Goal: Complete application form: Complete application form

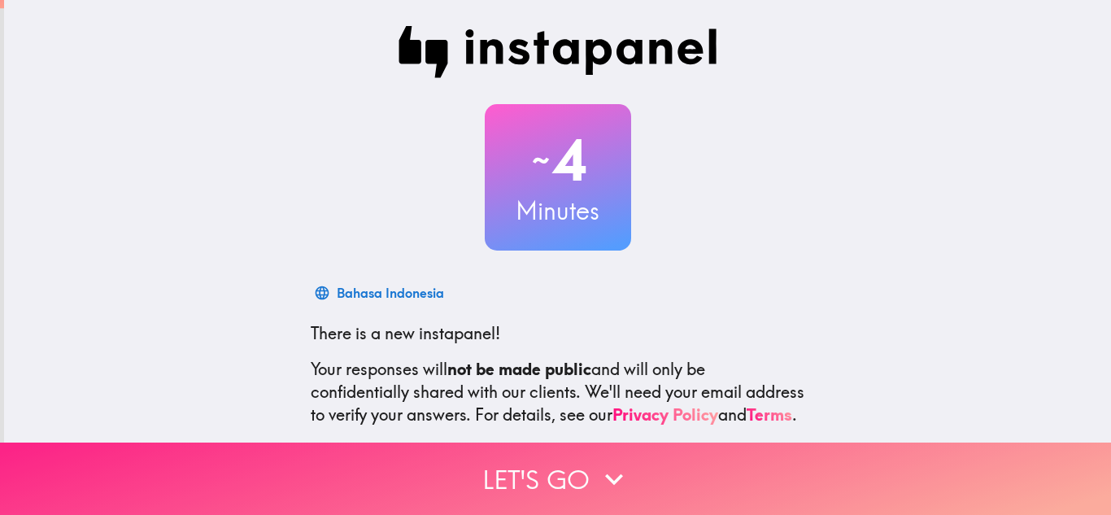
click at [522, 474] on button "Let's go" at bounding box center [555, 479] width 1111 height 72
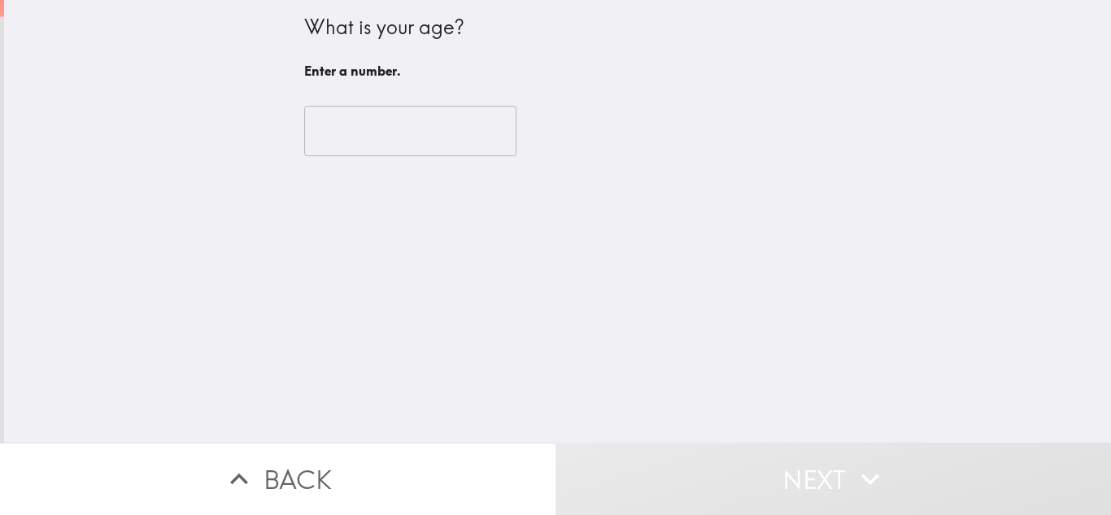
click at [399, 89] on div "​" at bounding box center [558, 130] width 508 height 89
click at [399, 155] on input "number" at bounding box center [410, 131] width 212 height 50
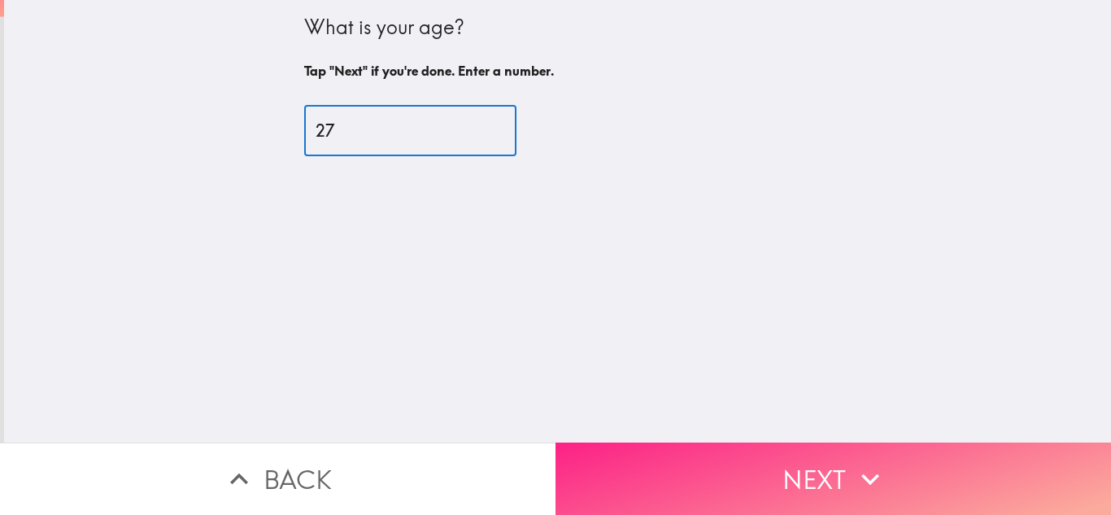
type input "27"
click at [740, 458] on button "Next" at bounding box center [834, 479] width 556 height 72
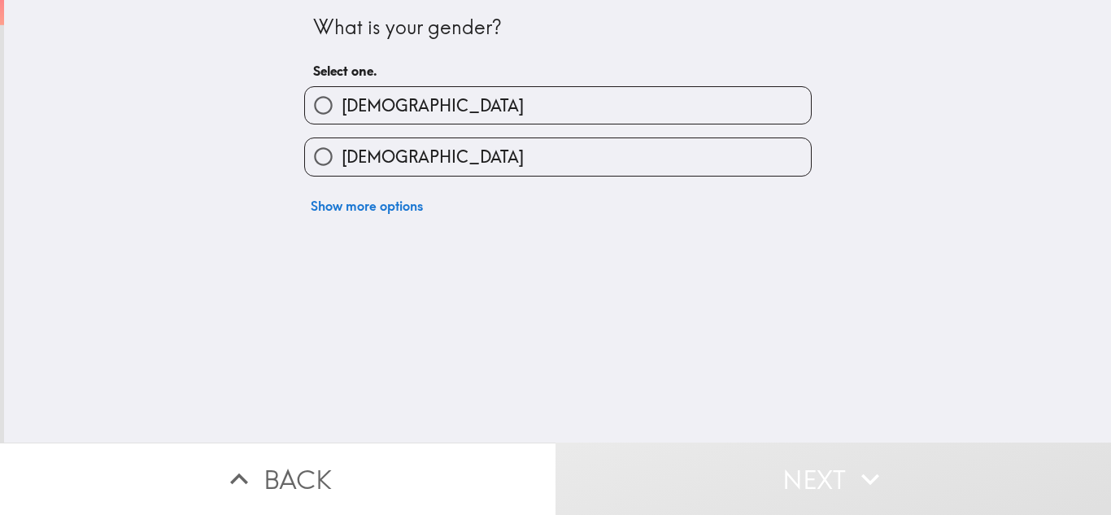
click at [696, 107] on label "[DEMOGRAPHIC_DATA]" at bounding box center [558, 105] width 506 height 37
click at [342, 107] on input "[DEMOGRAPHIC_DATA]" at bounding box center [323, 105] width 37 height 37
radio input "true"
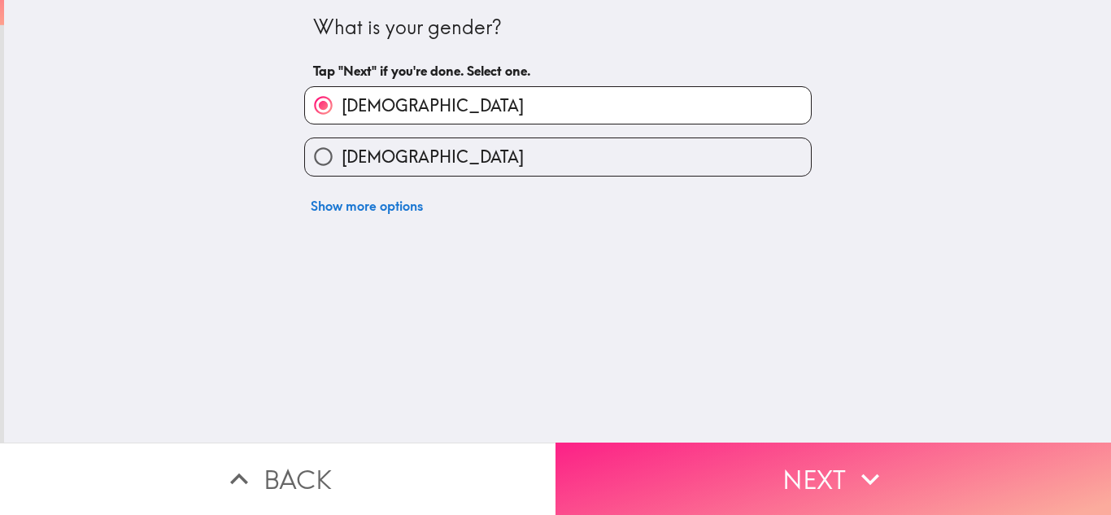
click at [706, 459] on button "Next" at bounding box center [834, 479] width 556 height 72
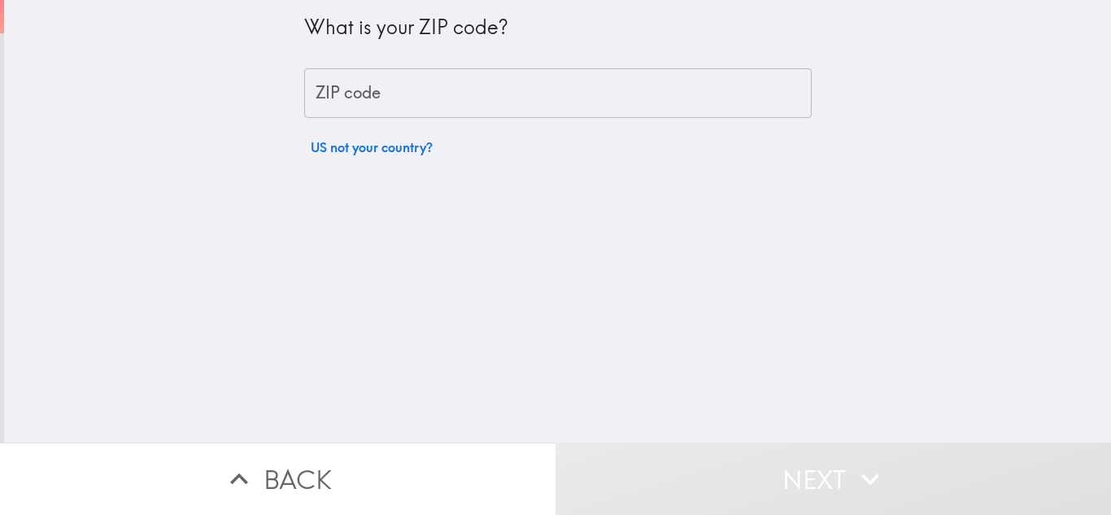
click at [670, 109] on input "ZIP code" at bounding box center [558, 93] width 508 height 50
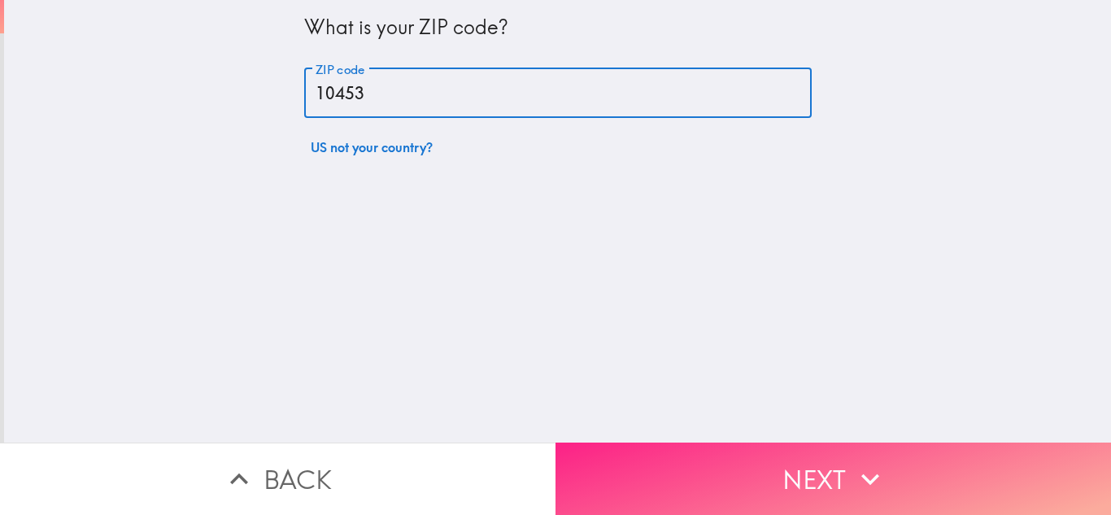
type input "10453"
click at [892, 494] on button "Next" at bounding box center [834, 479] width 556 height 72
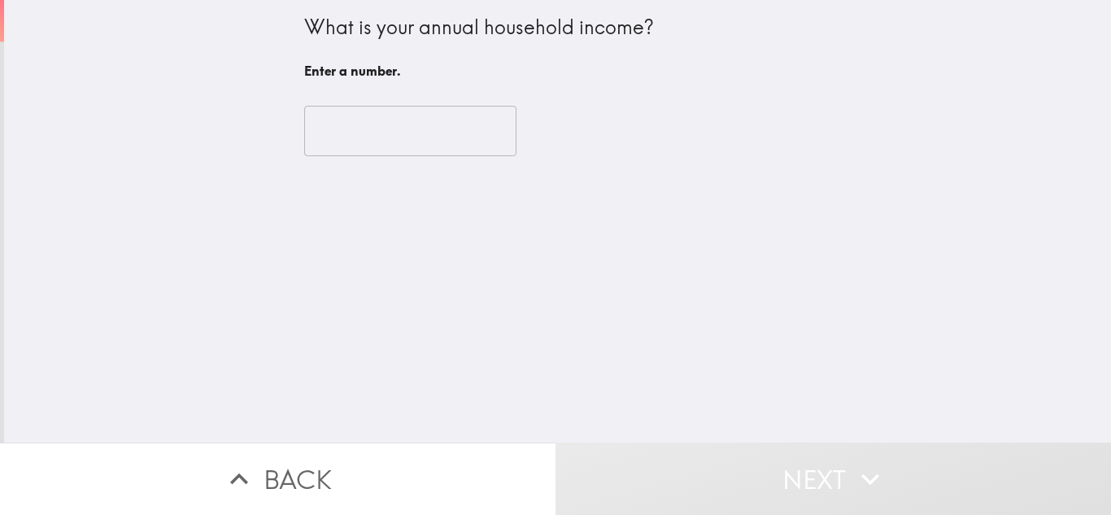
click at [452, 129] on input "number" at bounding box center [410, 131] width 212 height 50
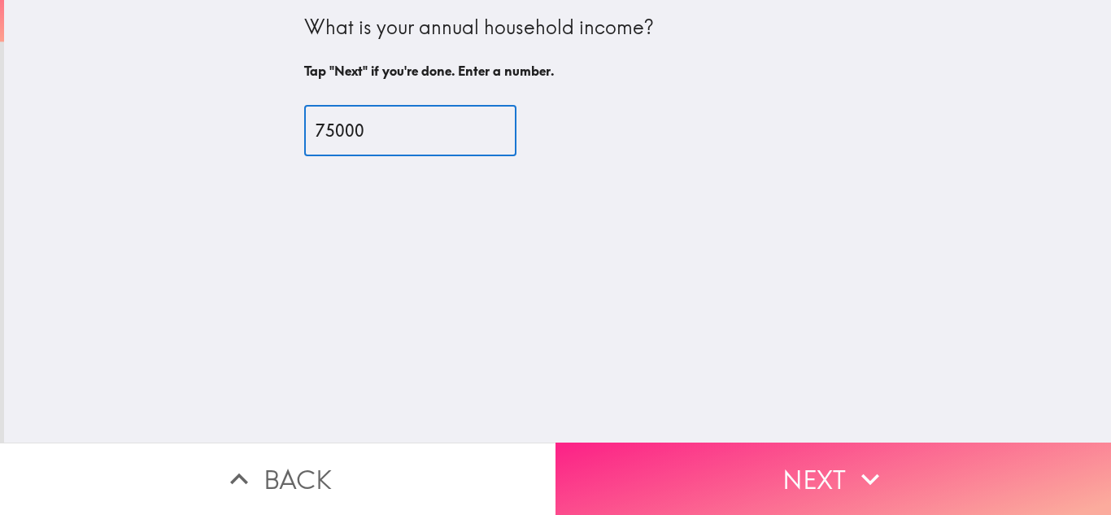
type input "75000"
click at [706, 493] on button "Next" at bounding box center [834, 479] width 556 height 72
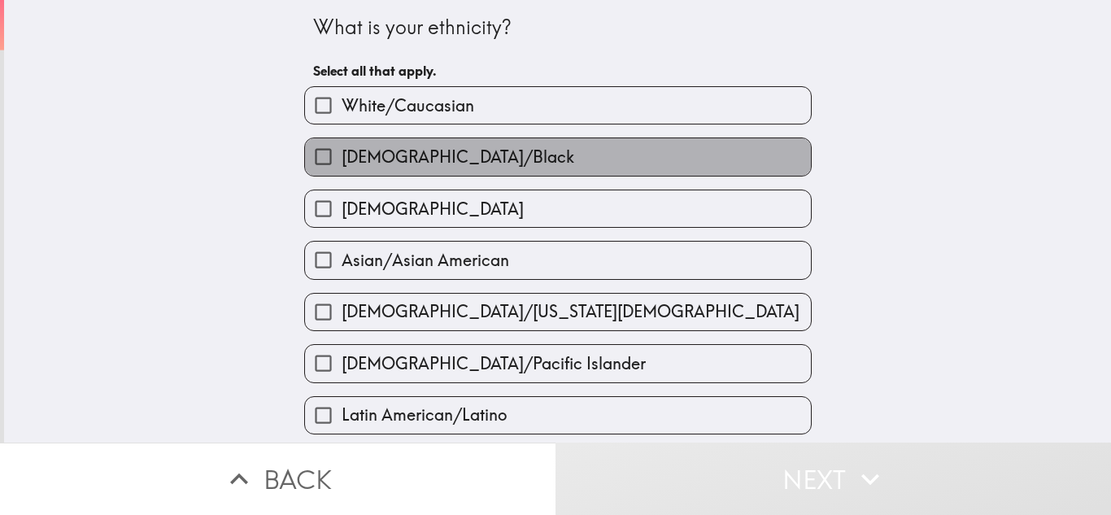
click at [650, 141] on label "[DEMOGRAPHIC_DATA]/Black" at bounding box center [558, 156] width 506 height 37
click at [342, 141] on input "[DEMOGRAPHIC_DATA]/Black" at bounding box center [323, 156] width 37 height 37
checkbox input "true"
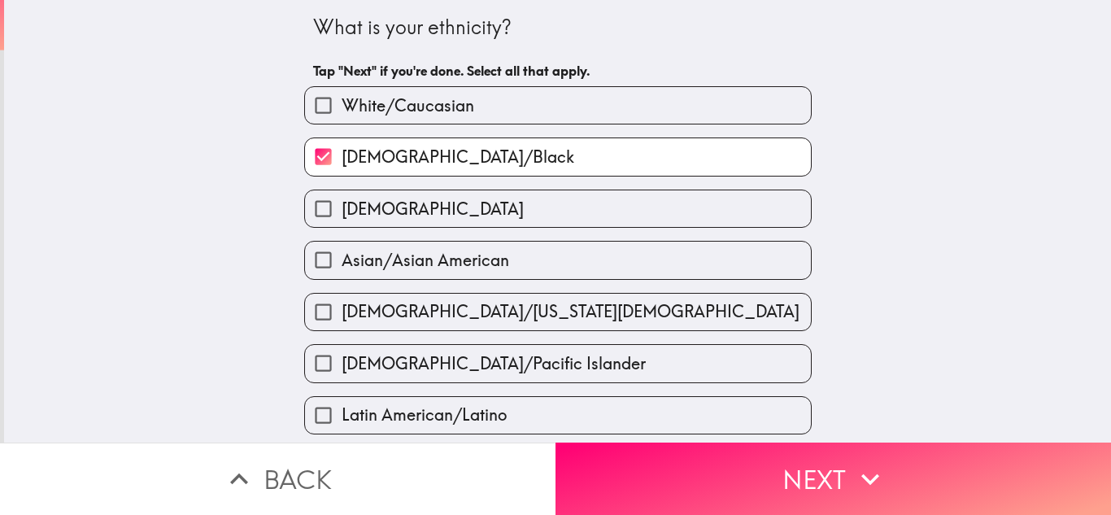
click at [657, 216] on label "[DEMOGRAPHIC_DATA]" at bounding box center [558, 208] width 506 height 37
click at [342, 216] on input "[DEMOGRAPHIC_DATA]" at bounding box center [323, 208] width 37 height 37
checkbox input "true"
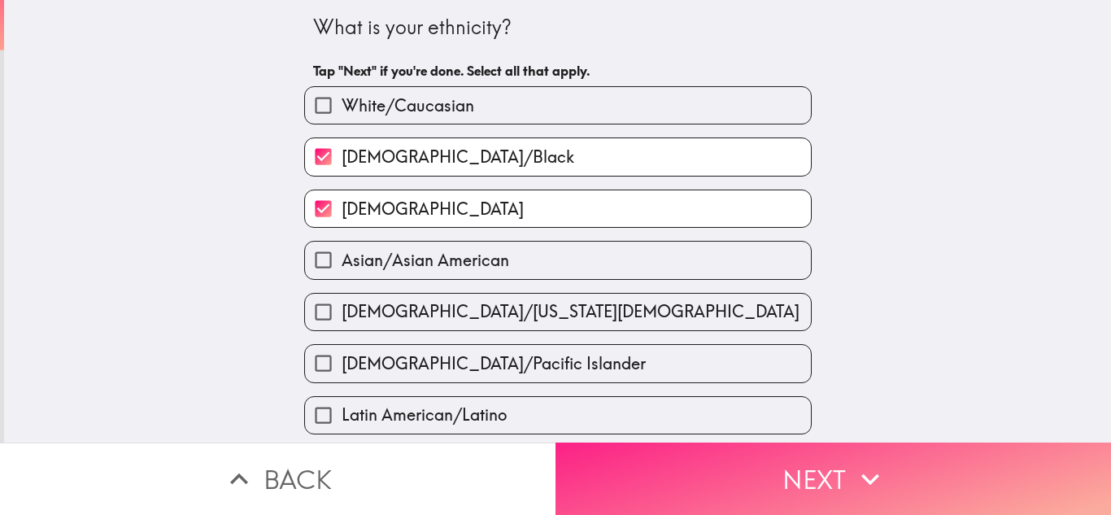
click at [709, 460] on button "Next" at bounding box center [834, 479] width 556 height 72
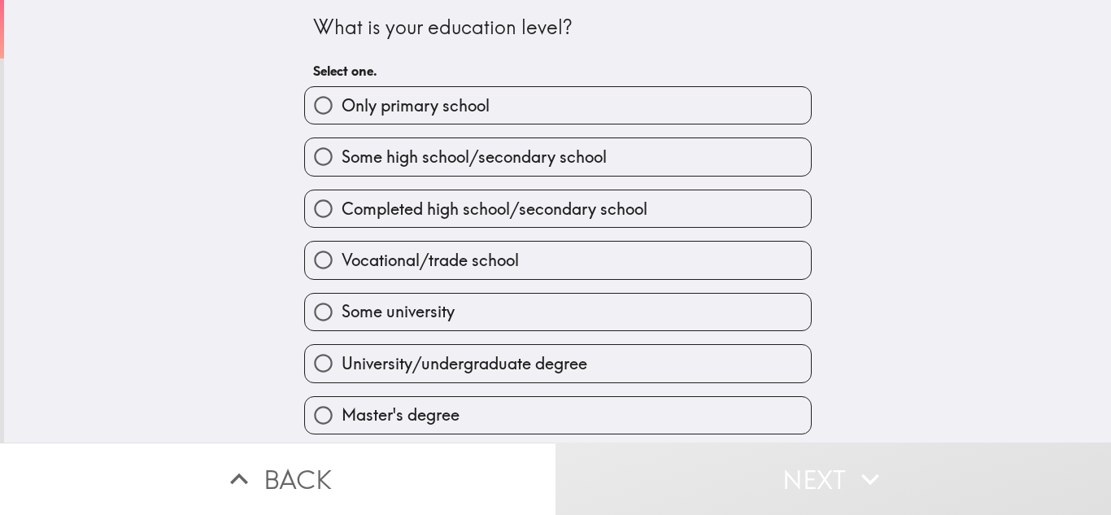
click at [661, 363] on label "University/undergraduate degree" at bounding box center [558, 363] width 506 height 37
click at [342, 363] on input "University/undergraduate degree" at bounding box center [323, 363] width 37 height 37
radio input "true"
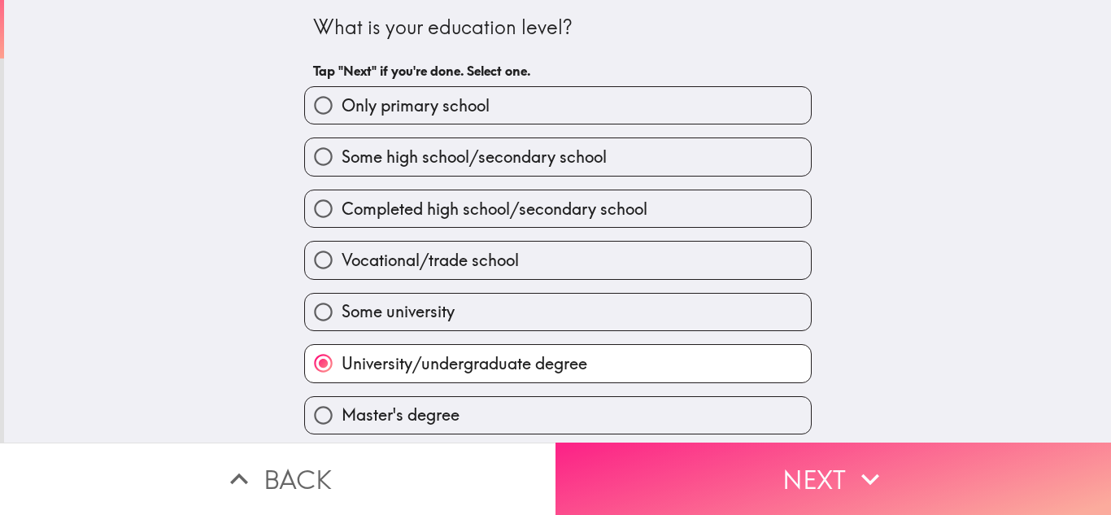
click at [688, 477] on button "Next" at bounding box center [834, 479] width 556 height 72
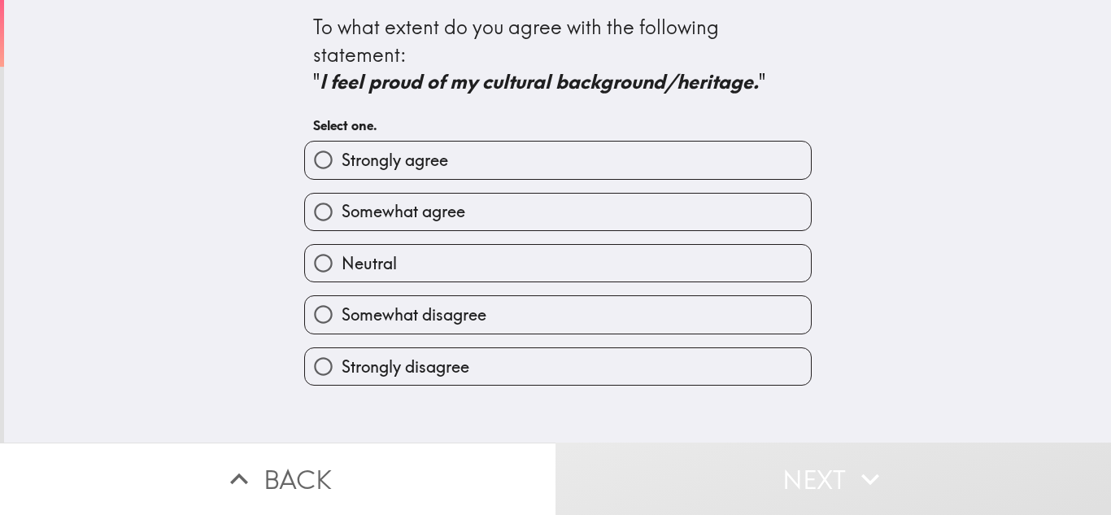
click at [661, 154] on label "Strongly agree" at bounding box center [558, 160] width 506 height 37
click at [342, 154] on input "Strongly agree" at bounding box center [323, 160] width 37 height 37
radio input "true"
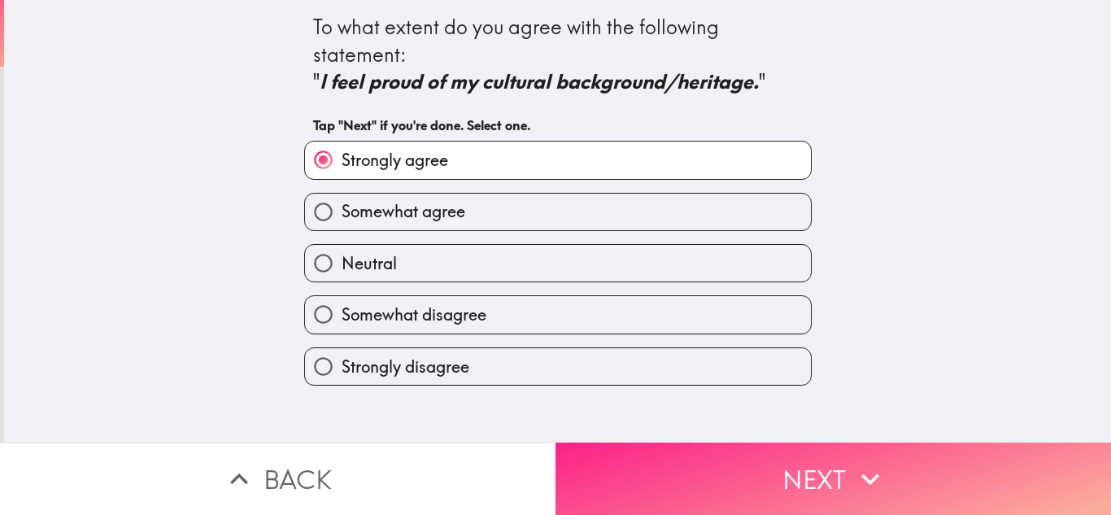
click at [695, 471] on button "Next" at bounding box center [834, 479] width 556 height 72
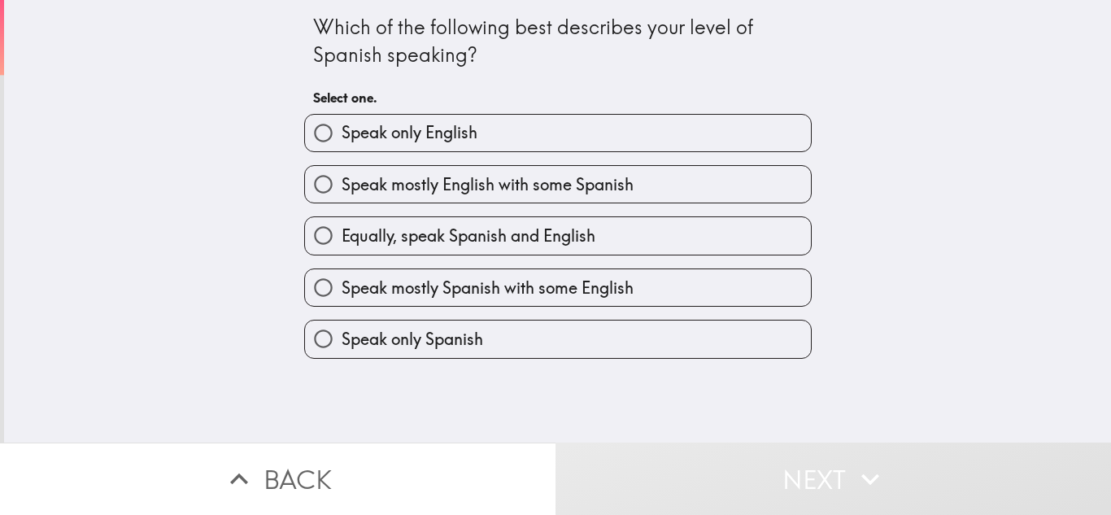
click at [641, 257] on div "Speak mostly Spanish with some English" at bounding box center [551, 280] width 521 height 51
click at [648, 215] on div "Equally, speak Spanish and English" at bounding box center [551, 228] width 521 height 51
click at [651, 237] on label "Equally, speak Spanish and English" at bounding box center [558, 235] width 506 height 37
click at [342, 237] on input "Equally, speak Spanish and English" at bounding box center [323, 235] width 37 height 37
radio input "true"
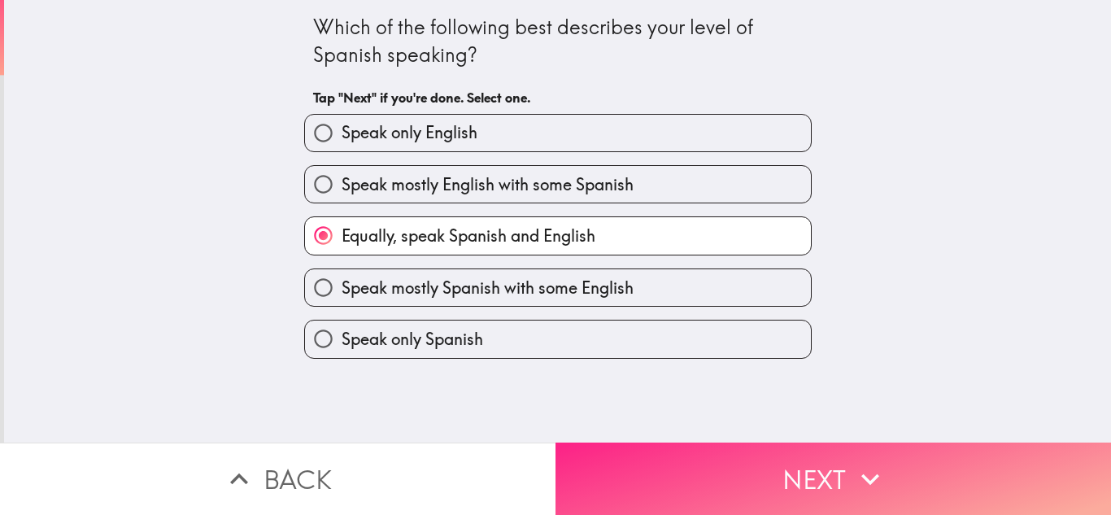
click at [663, 472] on button "Next" at bounding box center [834, 479] width 556 height 72
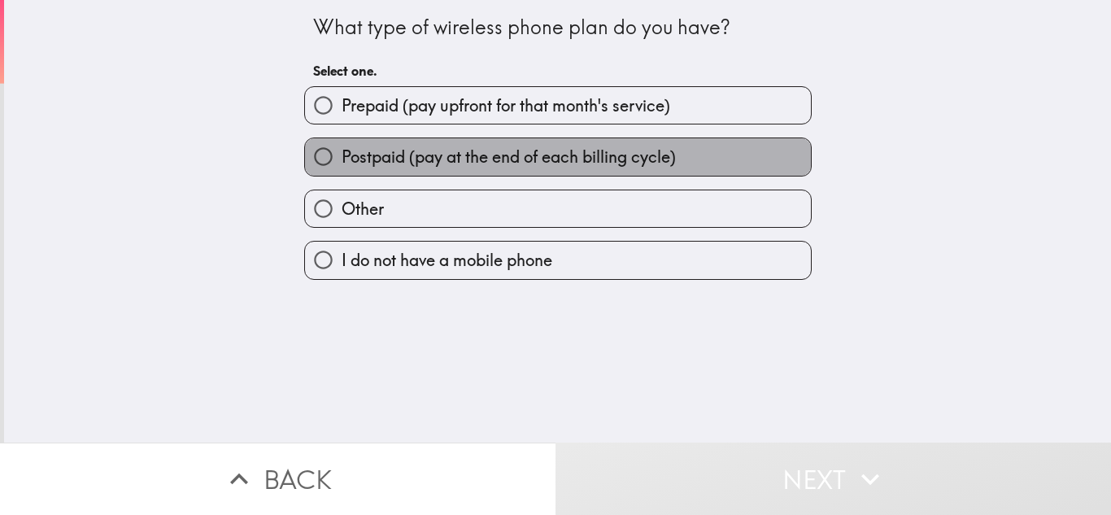
click at [695, 167] on label "Postpaid (pay at the end of each billing cycle)" at bounding box center [558, 156] width 506 height 37
click at [342, 167] on input "Postpaid (pay at the end of each billing cycle)" at bounding box center [323, 156] width 37 height 37
radio input "true"
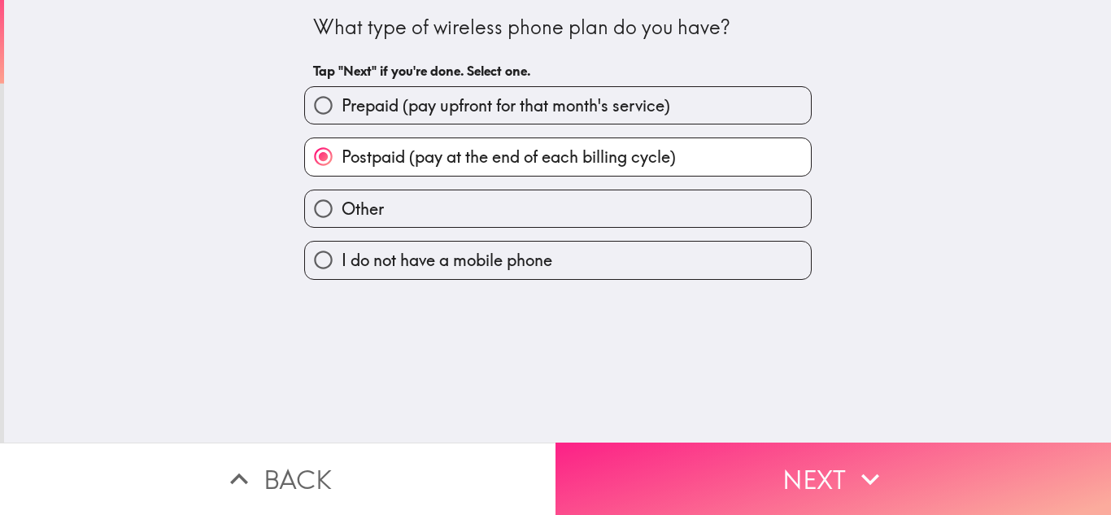
click at [737, 484] on button "Next" at bounding box center [834, 479] width 556 height 72
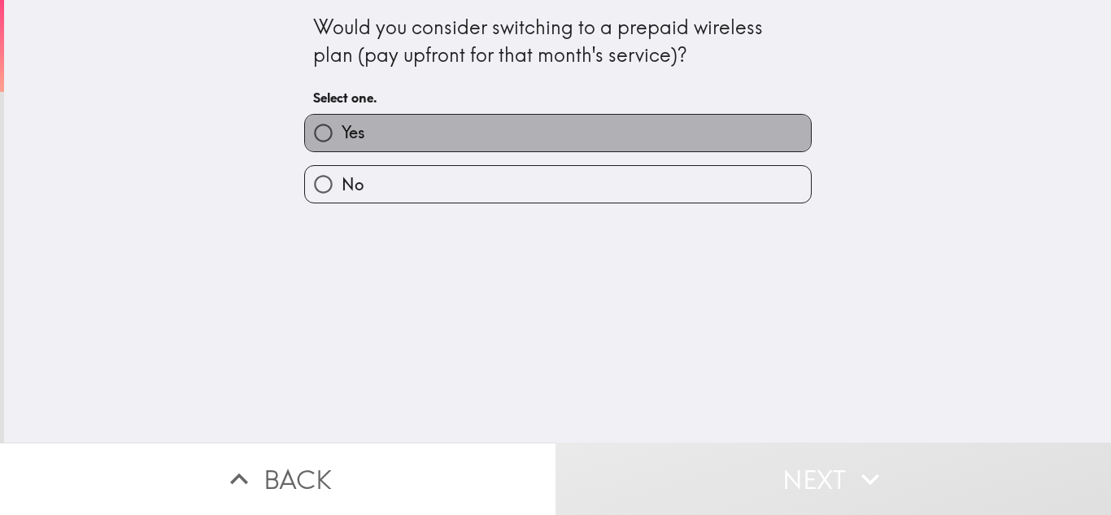
click at [716, 147] on label "Yes" at bounding box center [558, 133] width 506 height 37
click at [342, 147] on input "Yes" at bounding box center [323, 133] width 37 height 37
radio input "true"
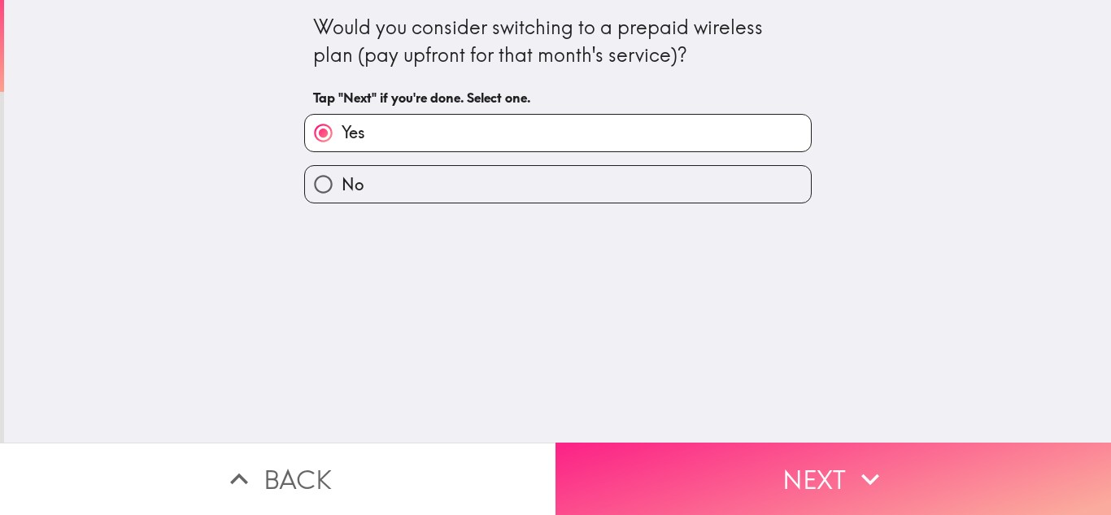
click at [720, 452] on button "Next" at bounding box center [834, 479] width 556 height 72
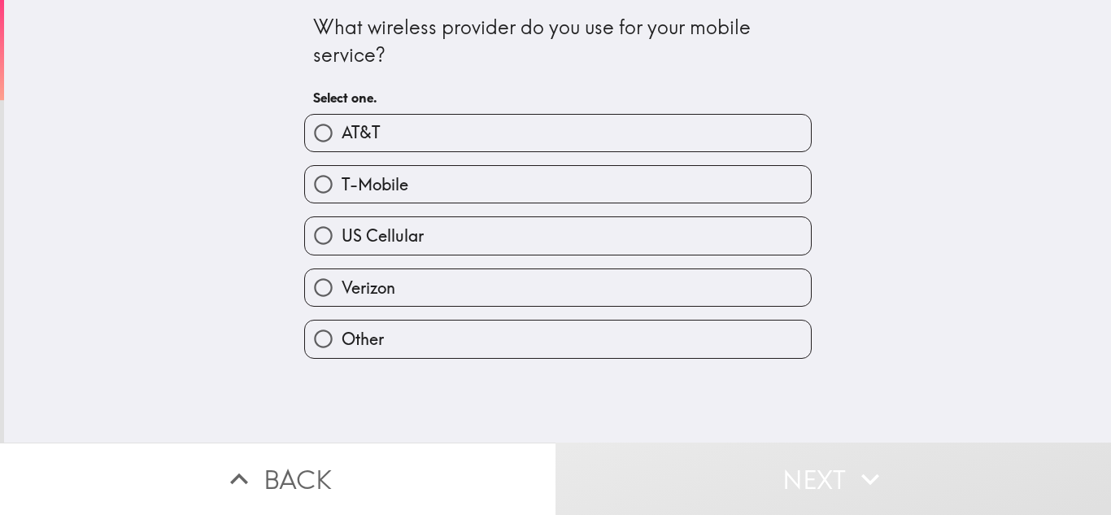
click at [718, 284] on label "Verizon" at bounding box center [558, 287] width 506 height 37
click at [342, 284] on input "Verizon" at bounding box center [323, 287] width 37 height 37
radio input "true"
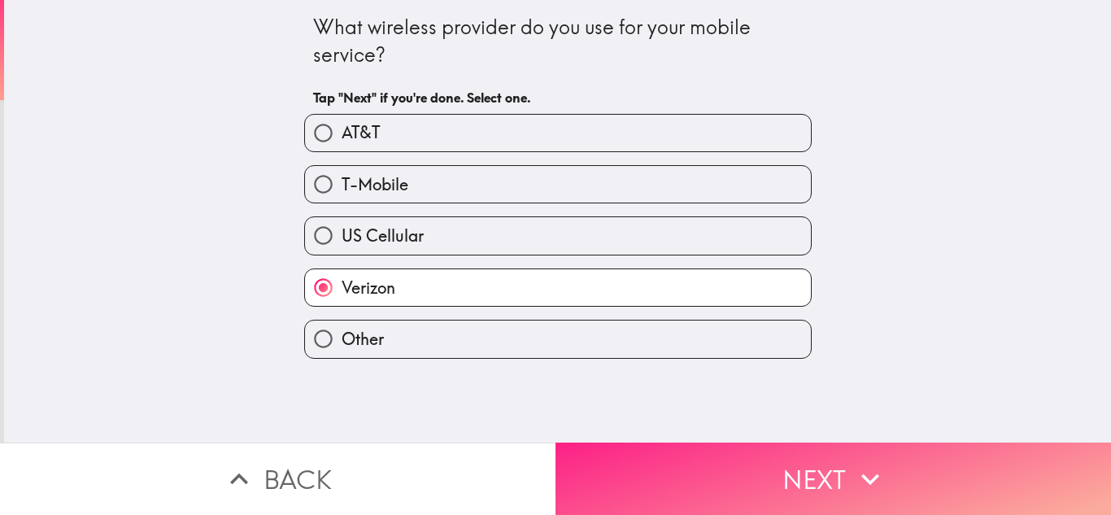
click at [707, 454] on button "Next" at bounding box center [834, 479] width 556 height 72
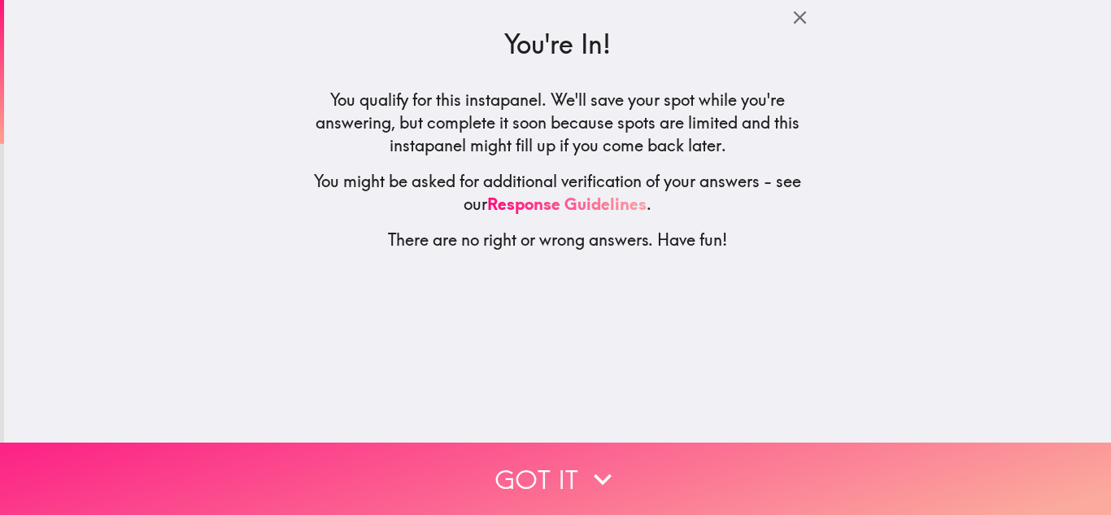
click at [686, 474] on button "Got it" at bounding box center [555, 479] width 1111 height 72
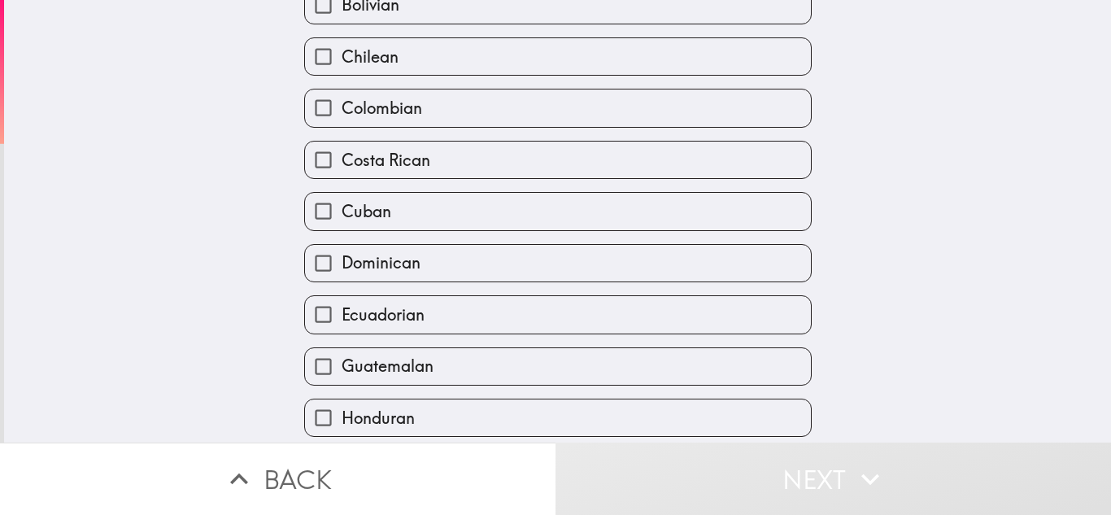
scroll to position [241, 0]
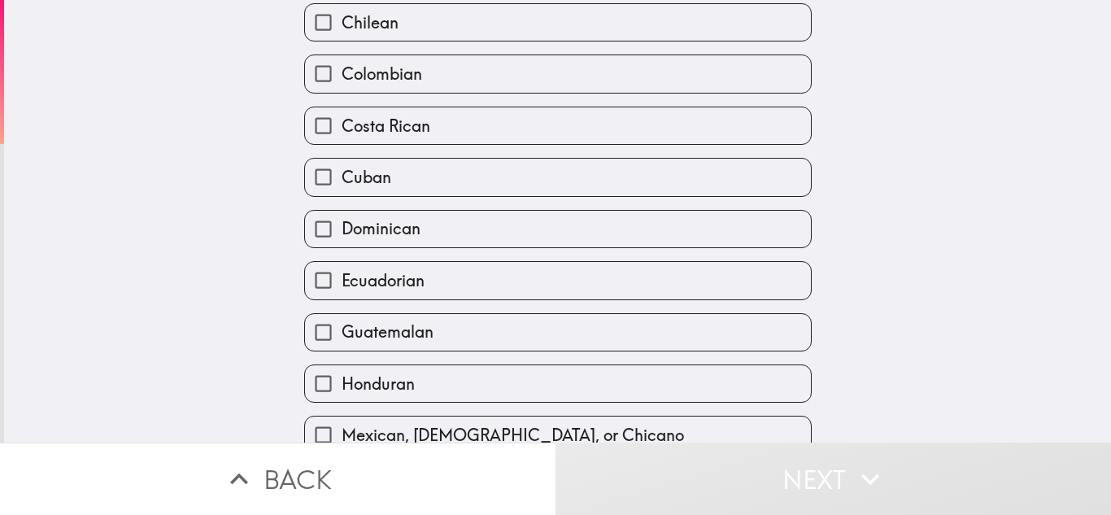
click at [789, 211] on label "Dominican" at bounding box center [558, 229] width 506 height 37
click at [342, 211] on input "Dominican" at bounding box center [323, 229] width 37 height 37
checkbox input "true"
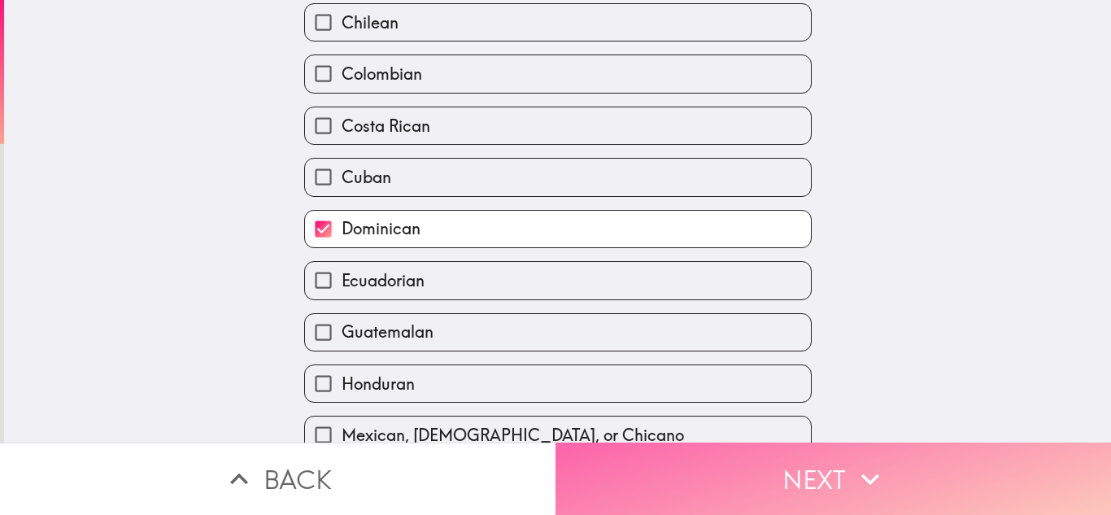
click at [801, 474] on button "Next" at bounding box center [834, 479] width 556 height 72
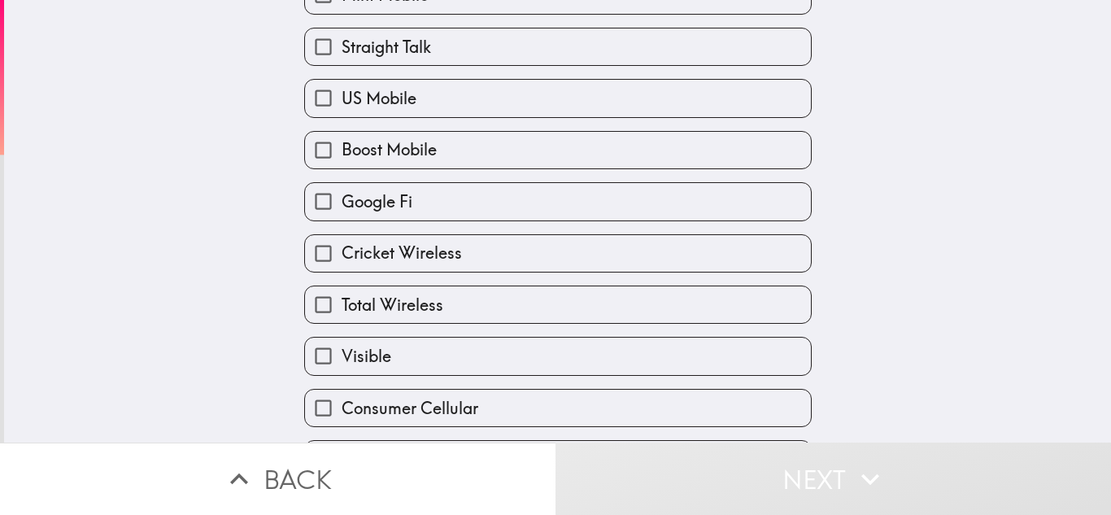
scroll to position [76, 0]
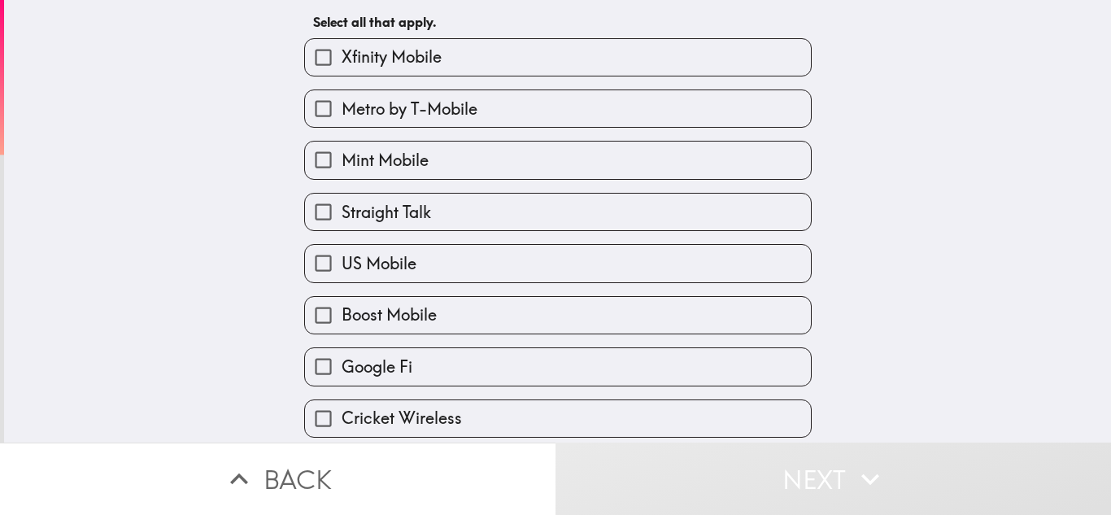
click at [740, 105] on label "Metro by T-Mobile" at bounding box center [558, 108] width 506 height 37
click at [342, 105] on input "Metro by T-Mobile" at bounding box center [323, 108] width 37 height 37
checkbox input "true"
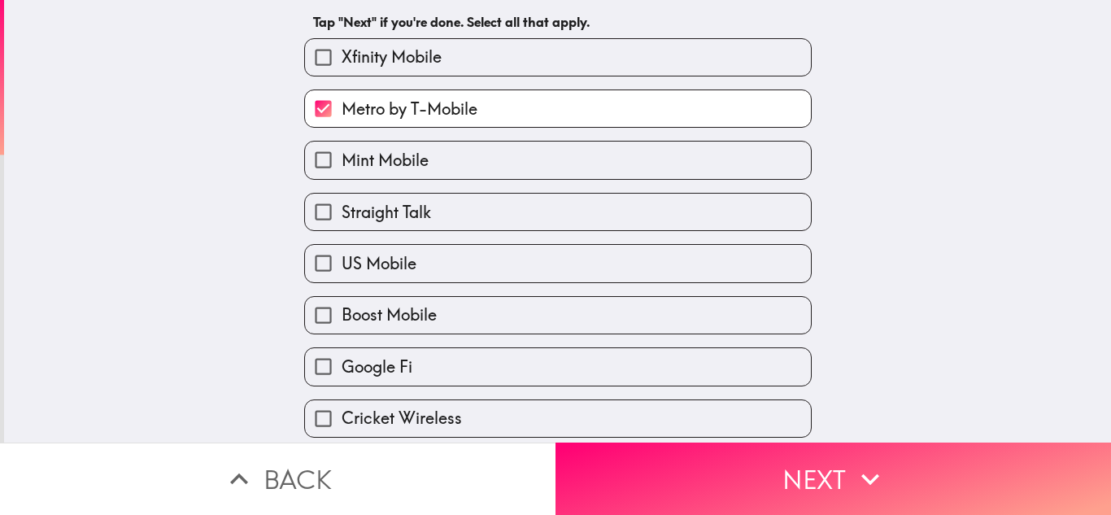
click at [711, 218] on label "Straight Talk" at bounding box center [558, 212] width 506 height 37
click at [342, 218] on input "Straight Talk" at bounding box center [323, 212] width 37 height 37
checkbox input "true"
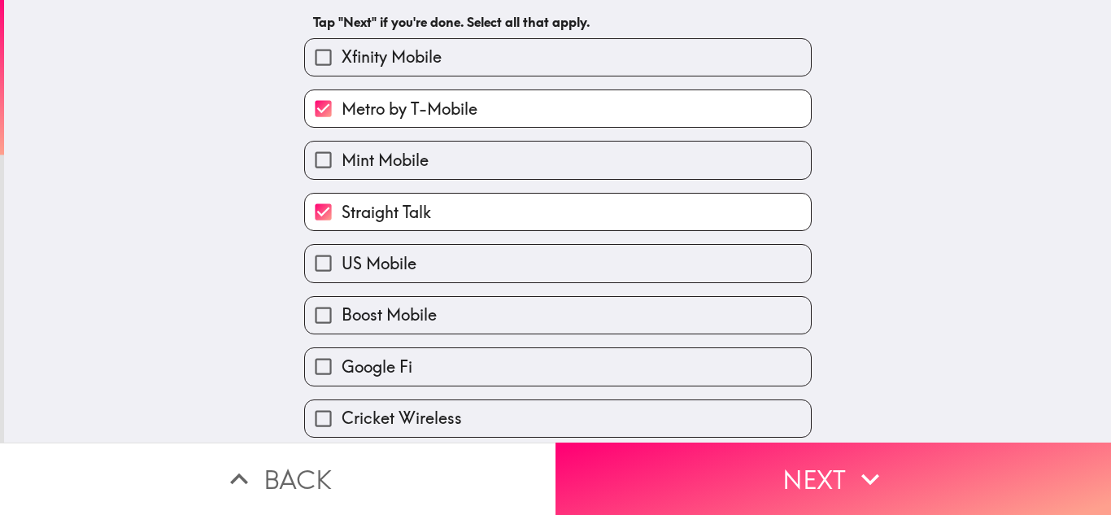
click at [704, 278] on label "US Mobile" at bounding box center [558, 263] width 506 height 37
click at [342, 278] on input "US Mobile" at bounding box center [323, 263] width 37 height 37
checkbox input "true"
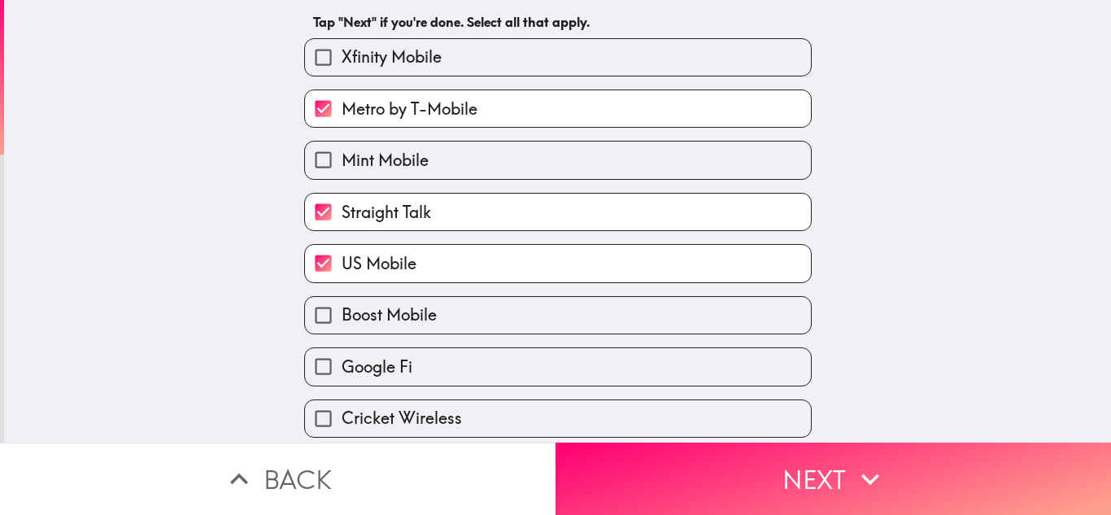
click at [696, 323] on label "Boost Mobile" at bounding box center [558, 315] width 506 height 37
click at [342, 323] on input "Boost Mobile" at bounding box center [323, 315] width 37 height 37
checkbox input "true"
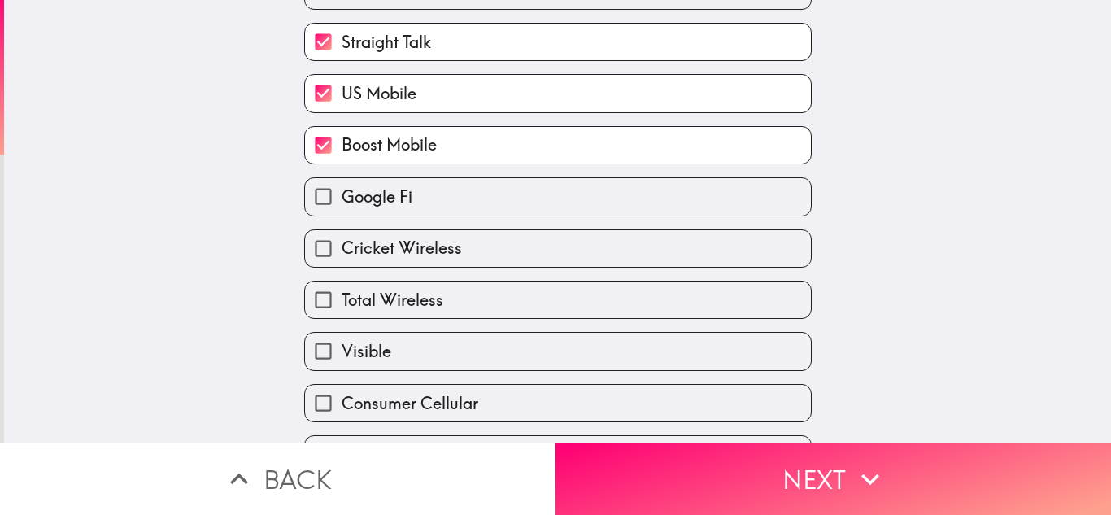
scroll to position [277, 0]
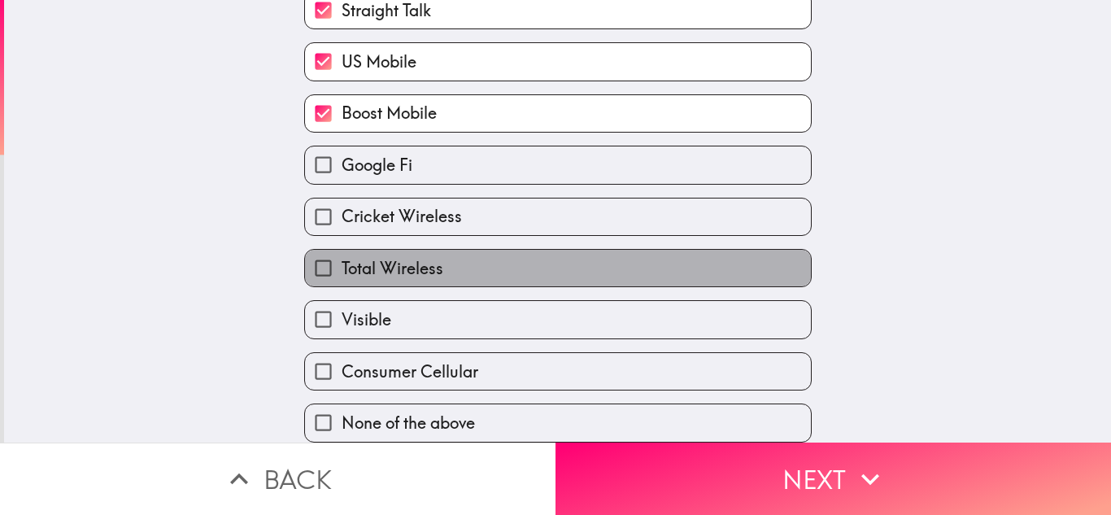
click at [723, 277] on label "Total Wireless" at bounding box center [558, 268] width 506 height 37
click at [342, 277] on input "Total Wireless" at bounding box center [323, 268] width 37 height 37
checkbox input "true"
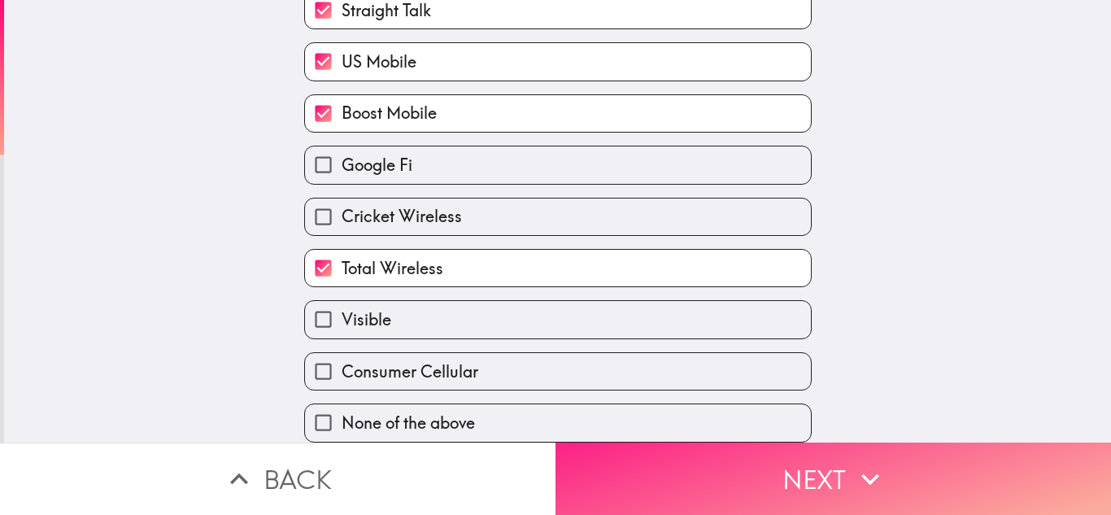
click at [752, 448] on button "Next" at bounding box center [834, 479] width 556 height 72
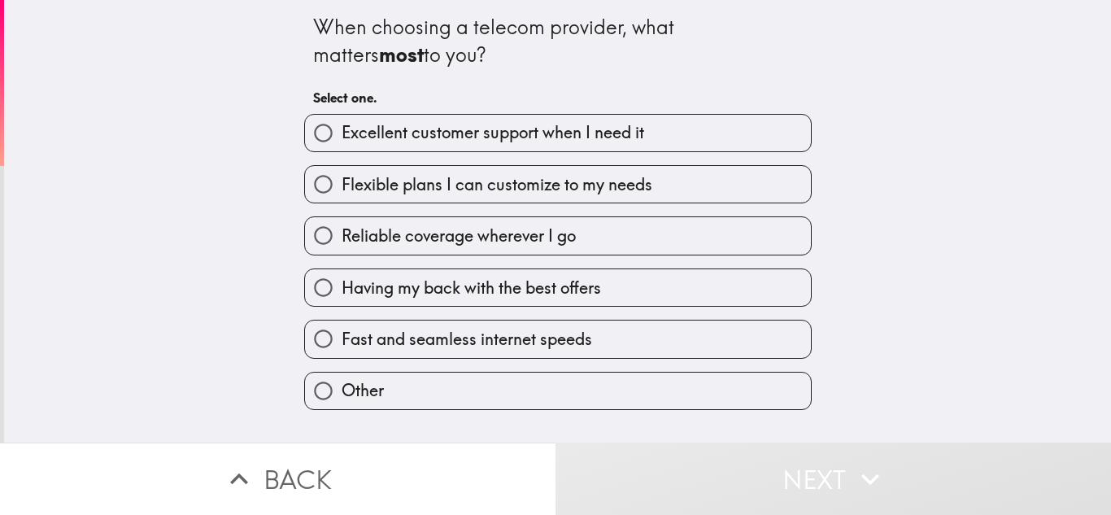
click at [738, 184] on label "Flexible plans I can customize to my needs" at bounding box center [558, 184] width 506 height 37
click at [342, 184] on input "Flexible plans I can customize to my needs" at bounding box center [323, 184] width 37 height 37
radio input "true"
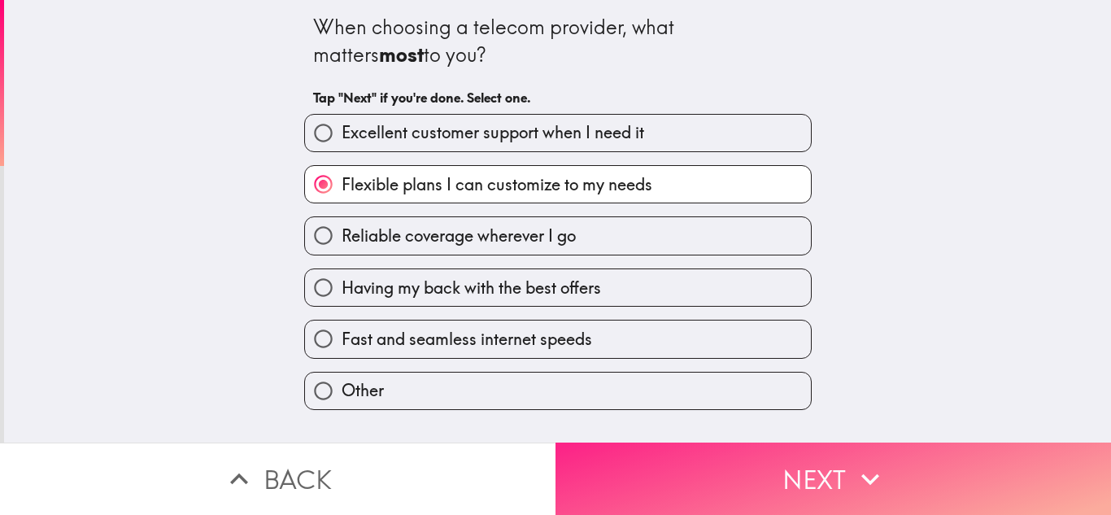
click at [744, 478] on button "Next" at bounding box center [834, 479] width 556 height 72
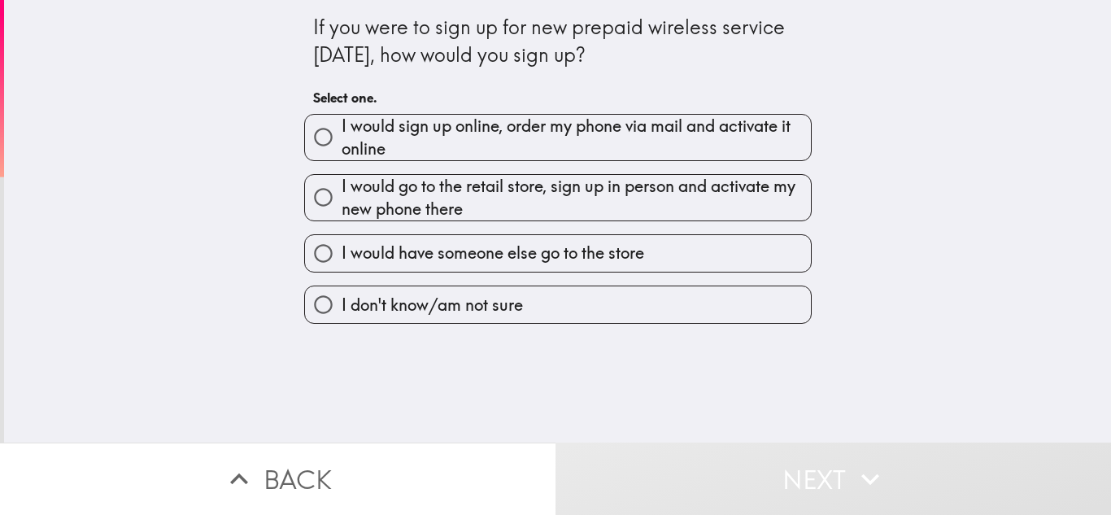
click at [737, 146] on span "I would sign up online, order my phone via mail and activate it online" at bounding box center [576, 138] width 469 height 46
click at [342, 146] on input "I would sign up online, order my phone via mail and activate it online" at bounding box center [323, 137] width 37 height 37
radio input "true"
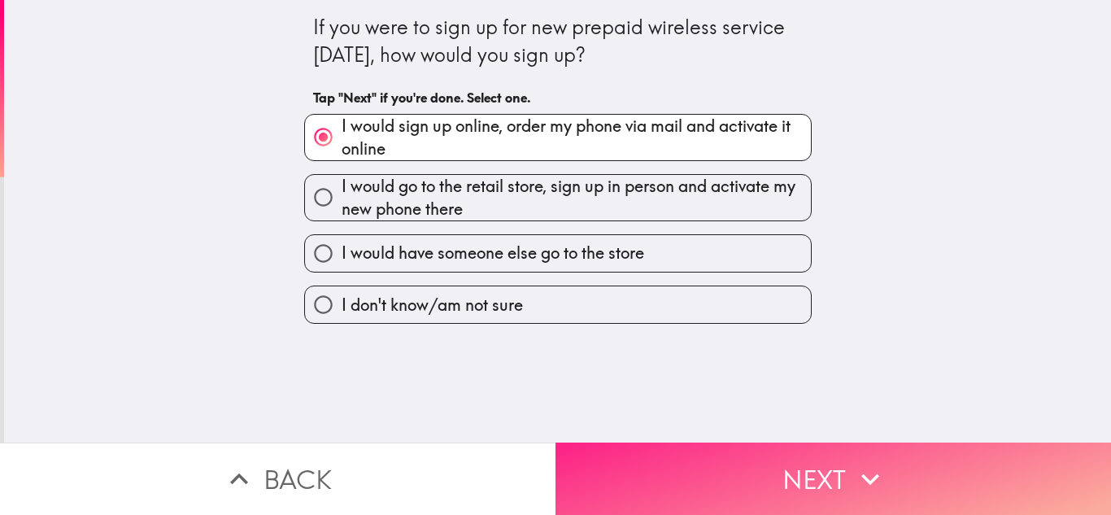
click at [758, 462] on button "Next" at bounding box center [834, 479] width 556 height 72
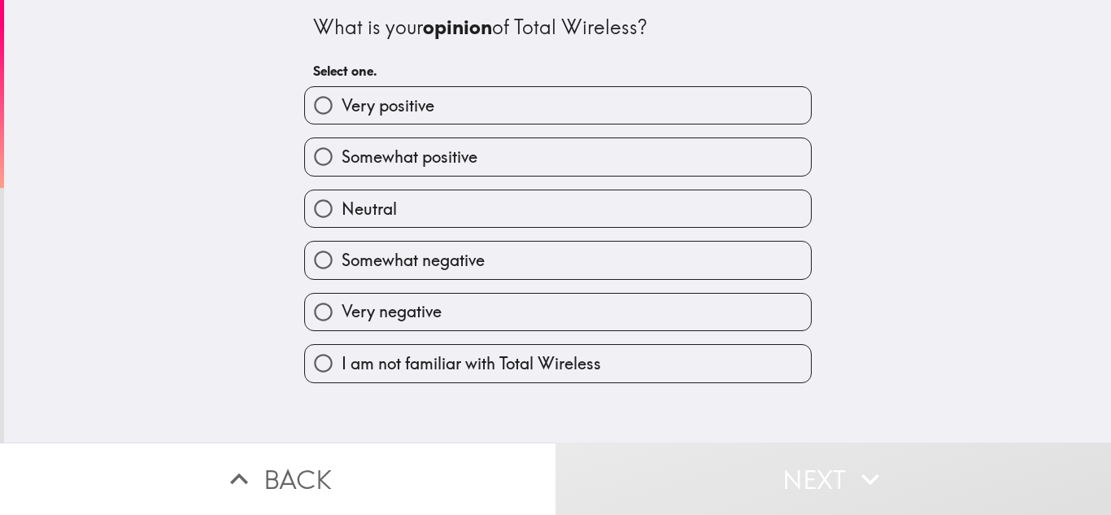
click at [752, 110] on label "Very positive" at bounding box center [558, 105] width 506 height 37
click at [342, 110] on input "Very positive" at bounding box center [323, 105] width 37 height 37
radio input "true"
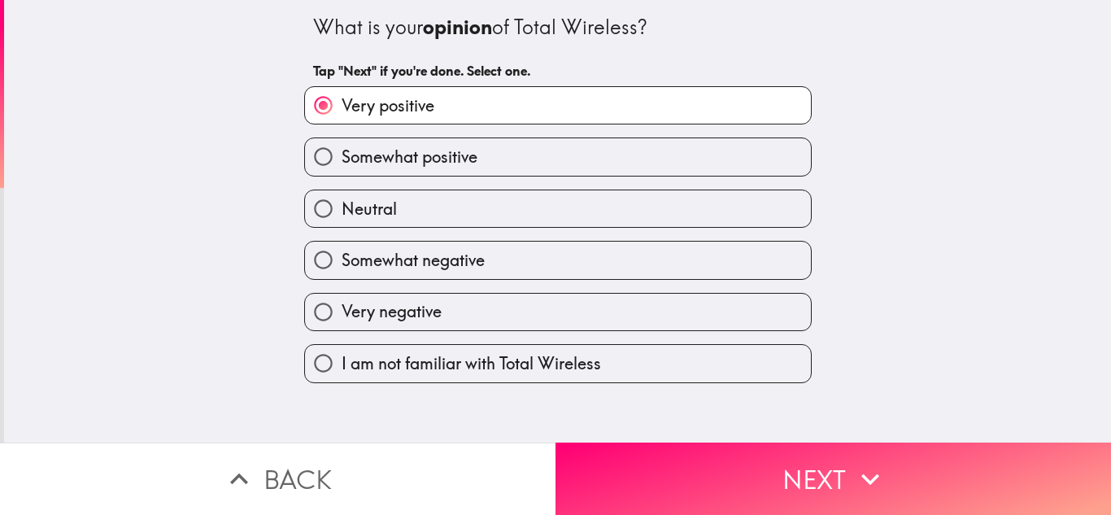
click at [748, 439] on div "What is your opinion of Total Wireless? Tap "Next" if you're done. Select one. …" at bounding box center [557, 221] width 1107 height 443
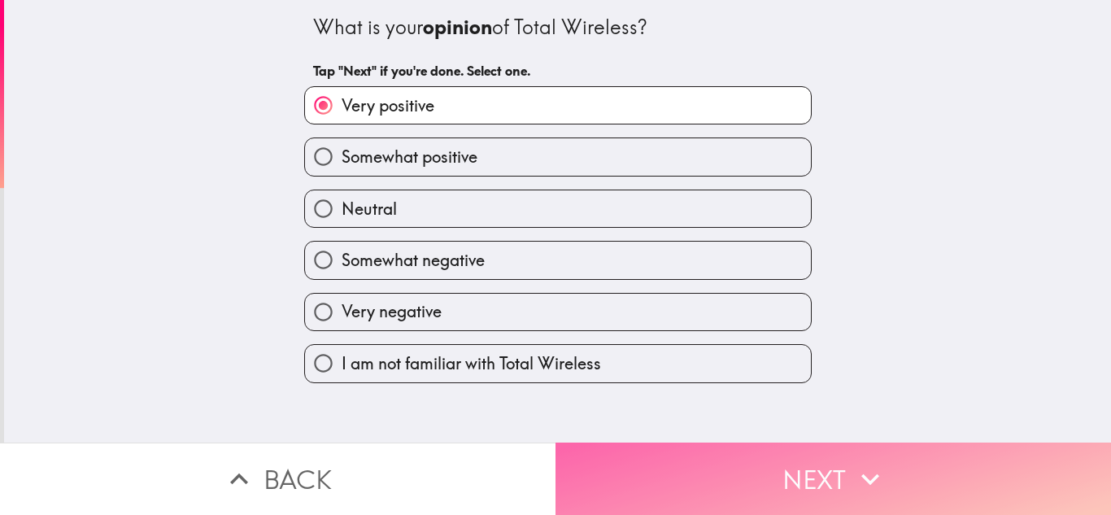
click at [745, 459] on button "Next" at bounding box center [834, 479] width 556 height 72
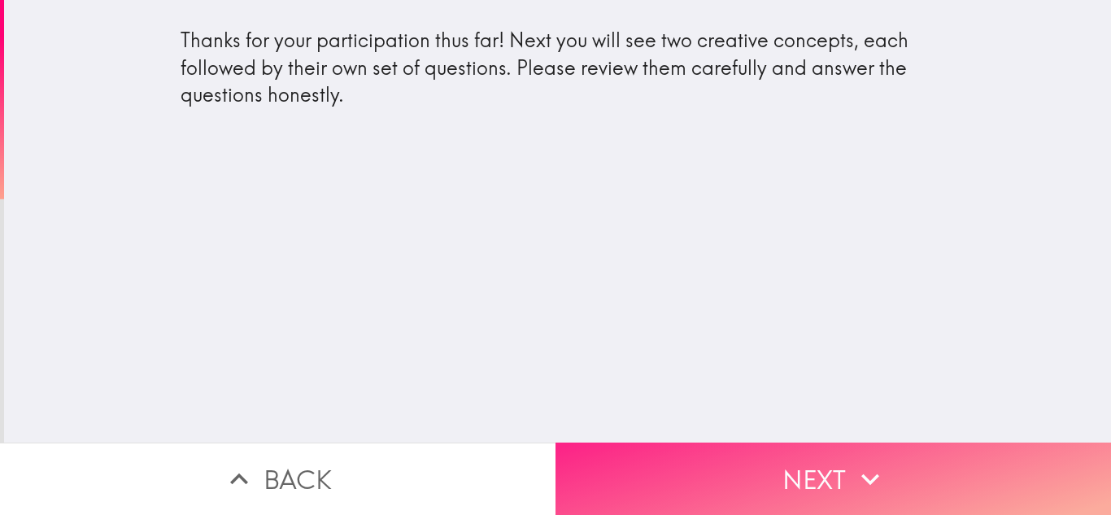
click at [732, 456] on button "Next" at bounding box center [834, 479] width 556 height 72
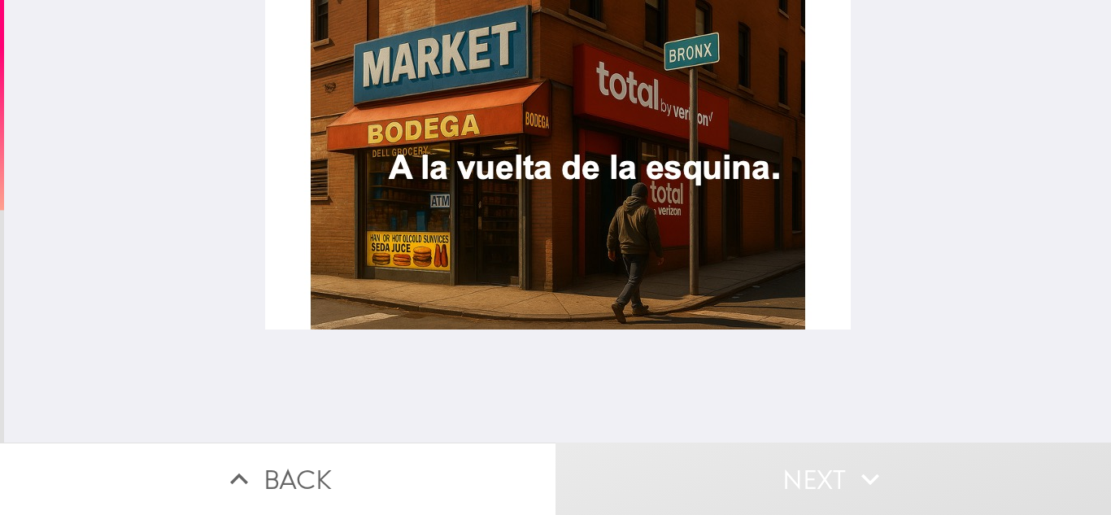
click at [708, 294] on div at bounding box center [558, 165] width 586 height 330
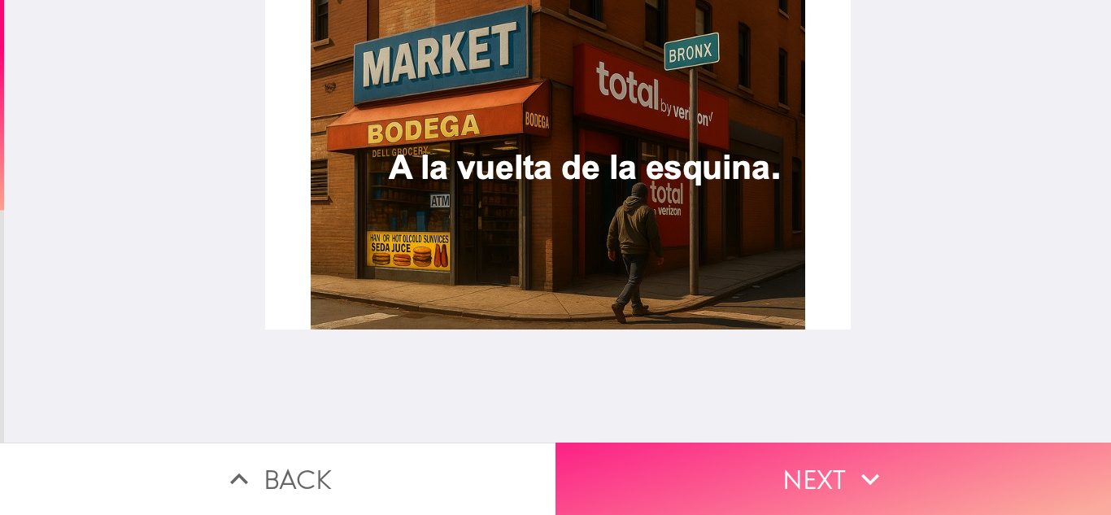
click at [700, 477] on button "Next" at bounding box center [834, 479] width 556 height 72
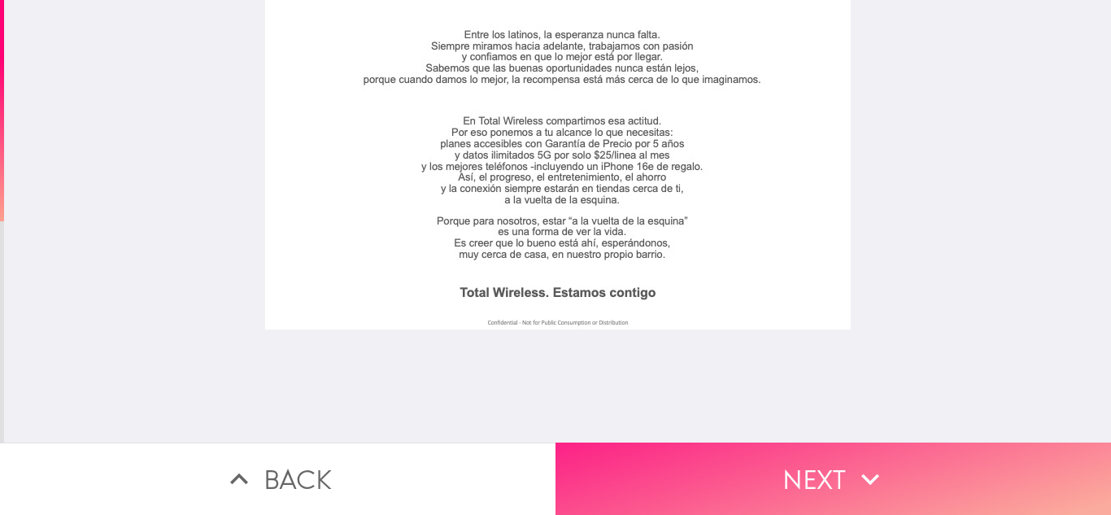
click at [760, 473] on button "Next" at bounding box center [834, 479] width 556 height 72
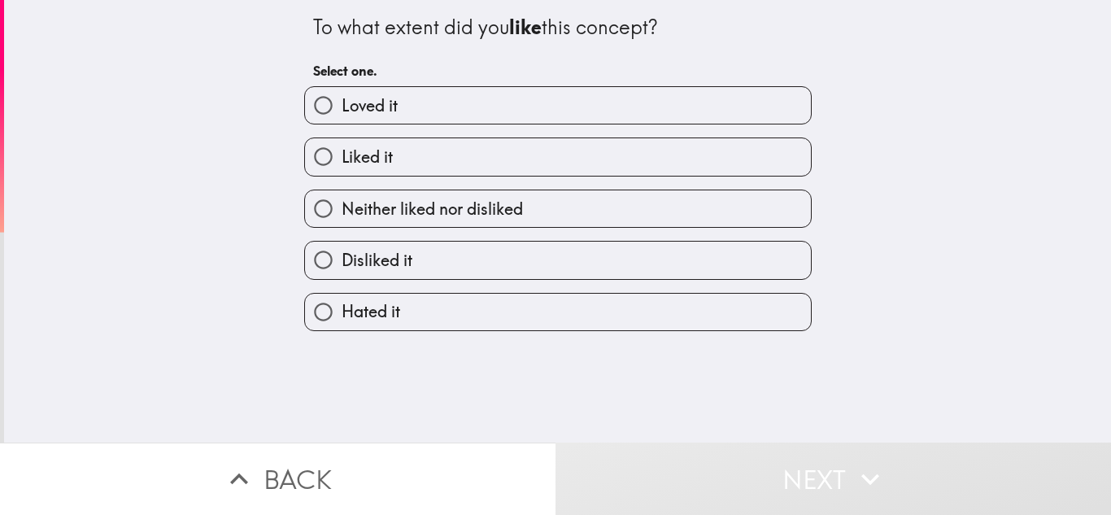
click at [735, 106] on label "Loved it" at bounding box center [558, 105] width 506 height 37
click at [342, 106] on input "Loved it" at bounding box center [323, 105] width 37 height 37
radio input "true"
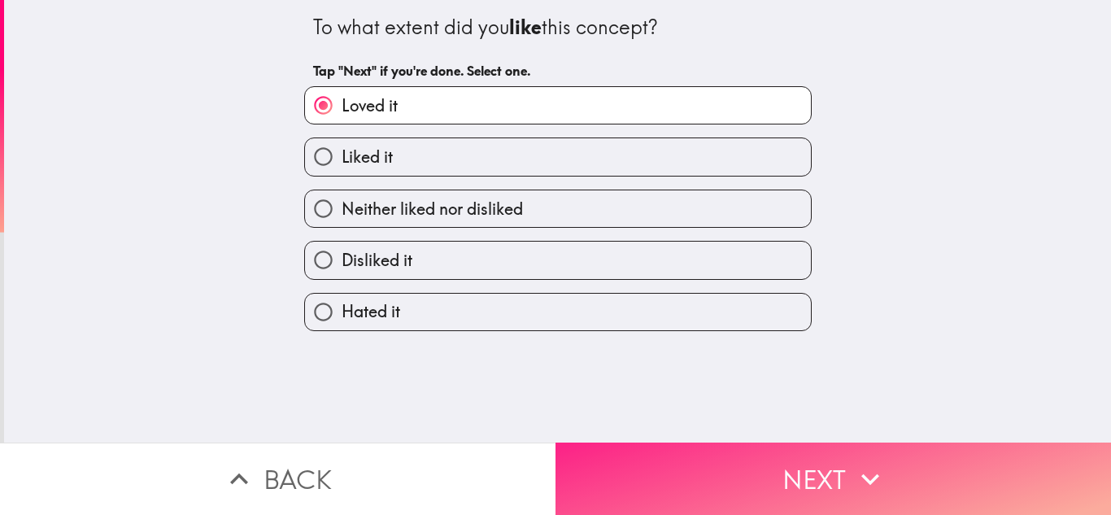
click at [753, 453] on button "Next" at bounding box center [834, 479] width 556 height 72
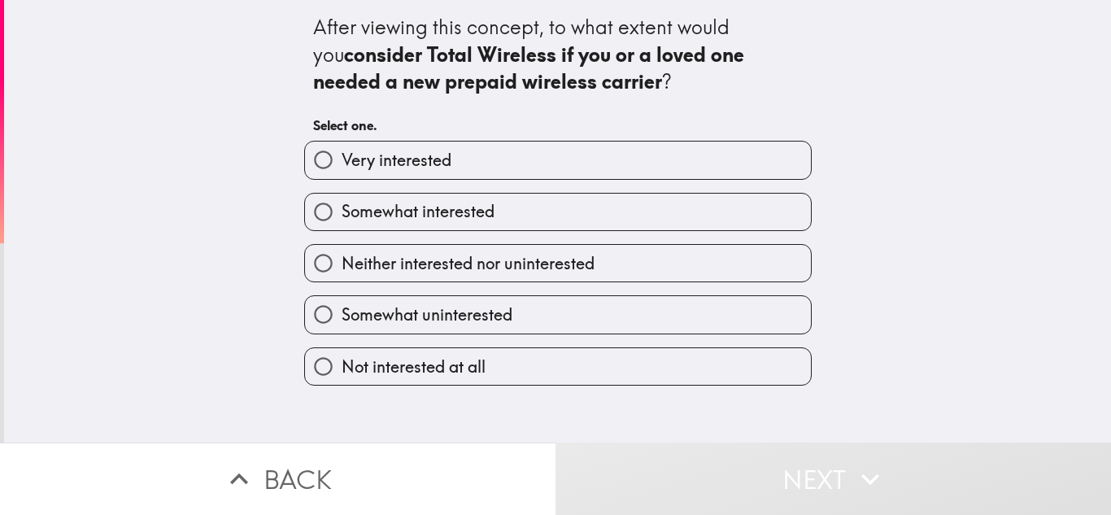
click at [744, 166] on label "Very interested" at bounding box center [558, 160] width 506 height 37
click at [342, 166] on input "Very interested" at bounding box center [323, 160] width 37 height 37
radio input "true"
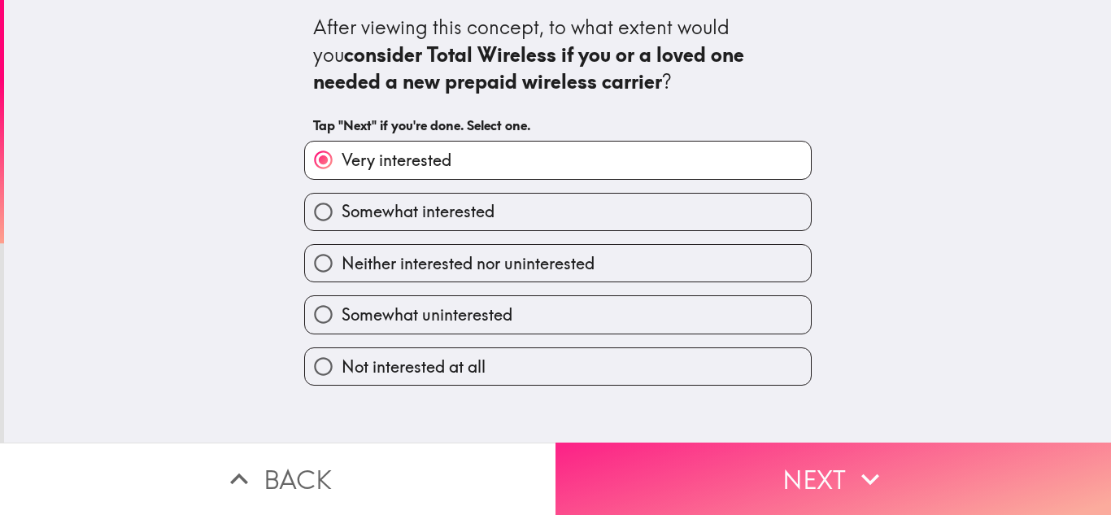
click at [731, 465] on button "Next" at bounding box center [834, 479] width 556 height 72
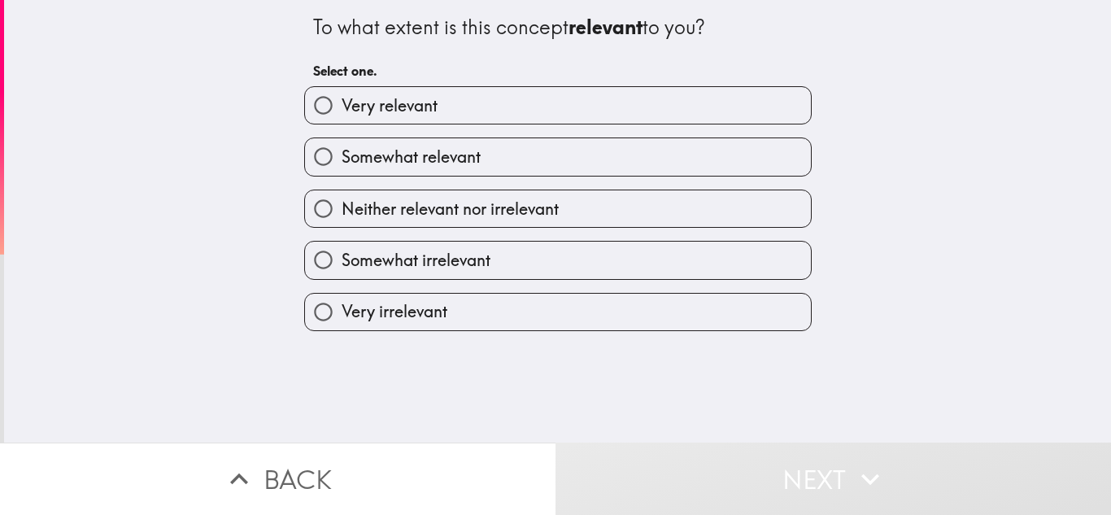
click at [734, 155] on label "Somewhat relevant" at bounding box center [558, 156] width 506 height 37
click at [342, 155] on input "Somewhat relevant" at bounding box center [323, 156] width 37 height 37
radio input "true"
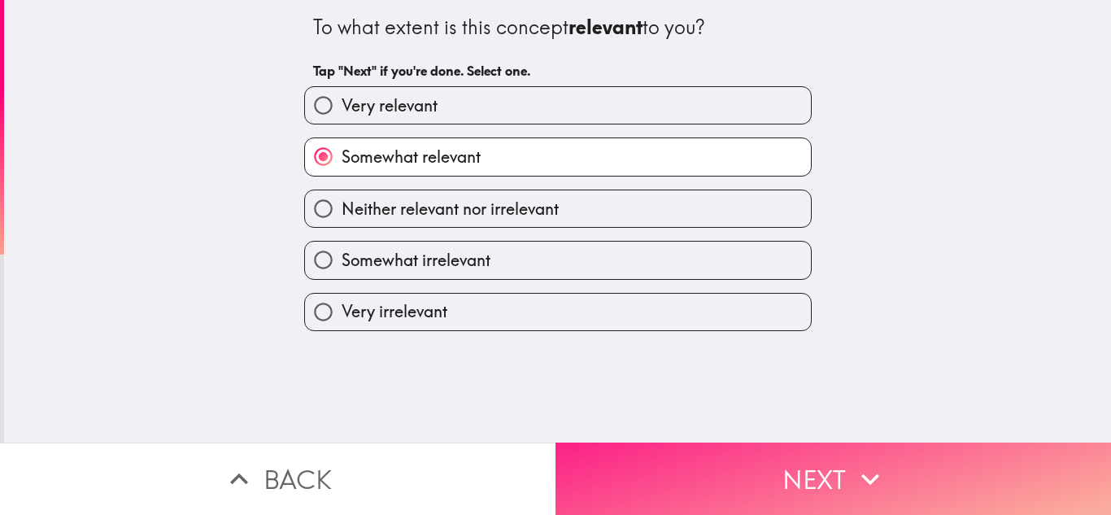
click at [723, 472] on button "Next" at bounding box center [834, 479] width 556 height 72
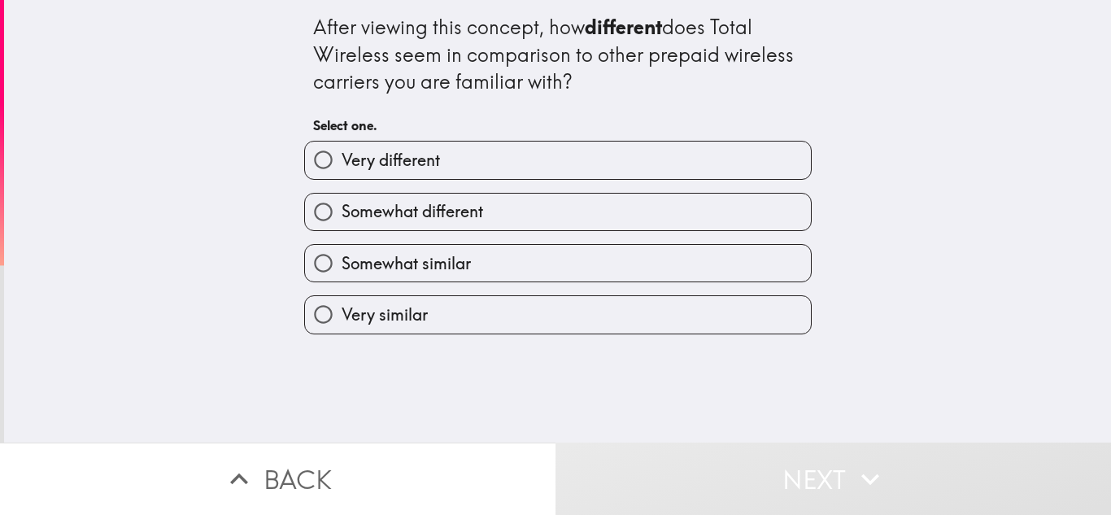
click at [726, 185] on div "Somewhat different" at bounding box center [551, 205] width 521 height 51
click at [727, 158] on label "Very different" at bounding box center [558, 160] width 506 height 37
click at [342, 158] on input "Very different" at bounding box center [323, 160] width 37 height 37
radio input "true"
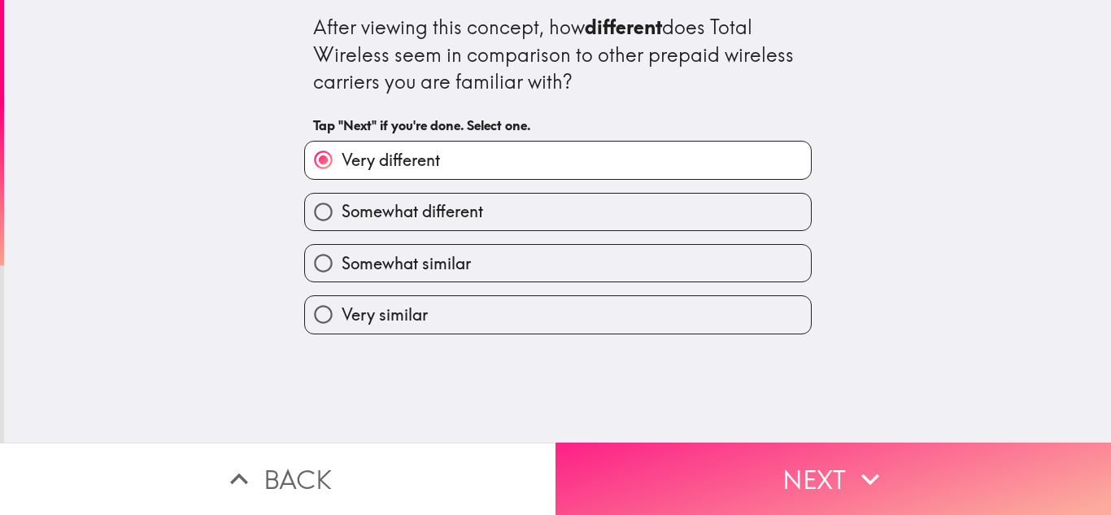
click at [715, 491] on button "Next" at bounding box center [834, 479] width 556 height 72
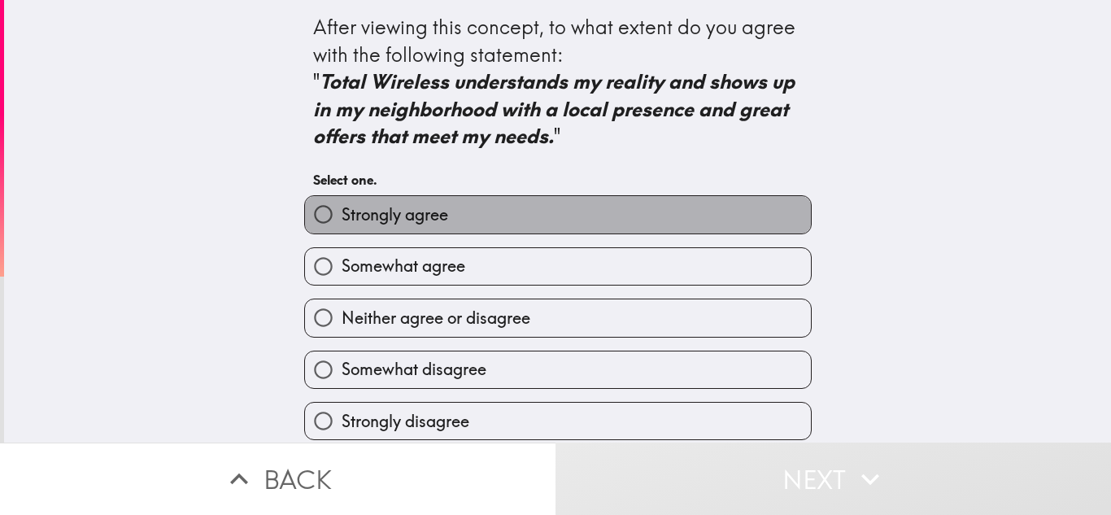
click at [729, 209] on label "Strongly agree" at bounding box center [558, 214] width 506 height 37
click at [342, 209] on input "Strongly agree" at bounding box center [323, 214] width 37 height 37
radio input "true"
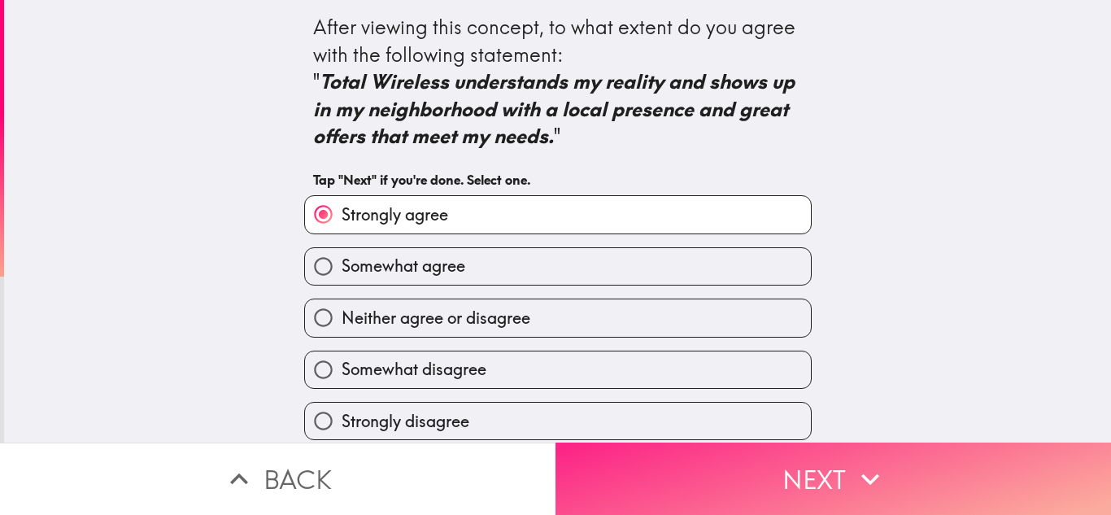
click at [723, 478] on button "Next" at bounding box center [834, 479] width 556 height 72
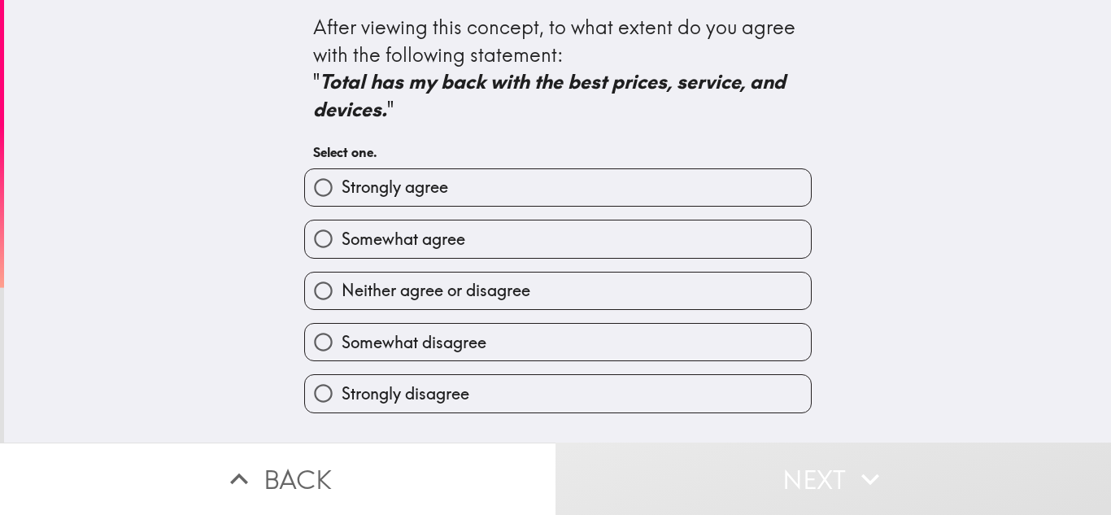
click at [719, 220] on div "Somewhat agree" at bounding box center [558, 239] width 508 height 38
click at [721, 233] on label "Somewhat agree" at bounding box center [558, 238] width 506 height 37
click at [342, 233] on input "Somewhat agree" at bounding box center [323, 238] width 37 height 37
radio input "true"
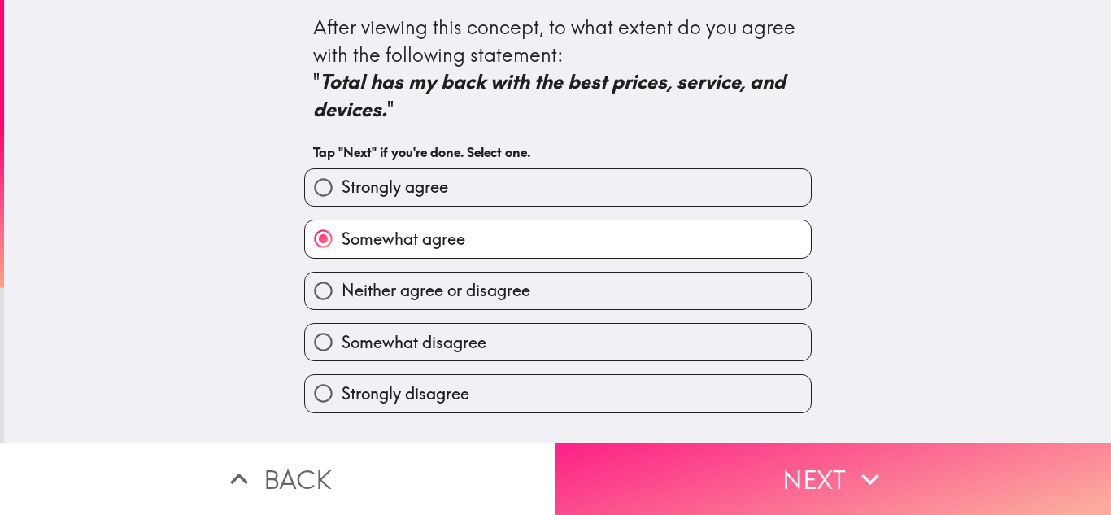
click at [714, 486] on button "Next" at bounding box center [834, 479] width 556 height 72
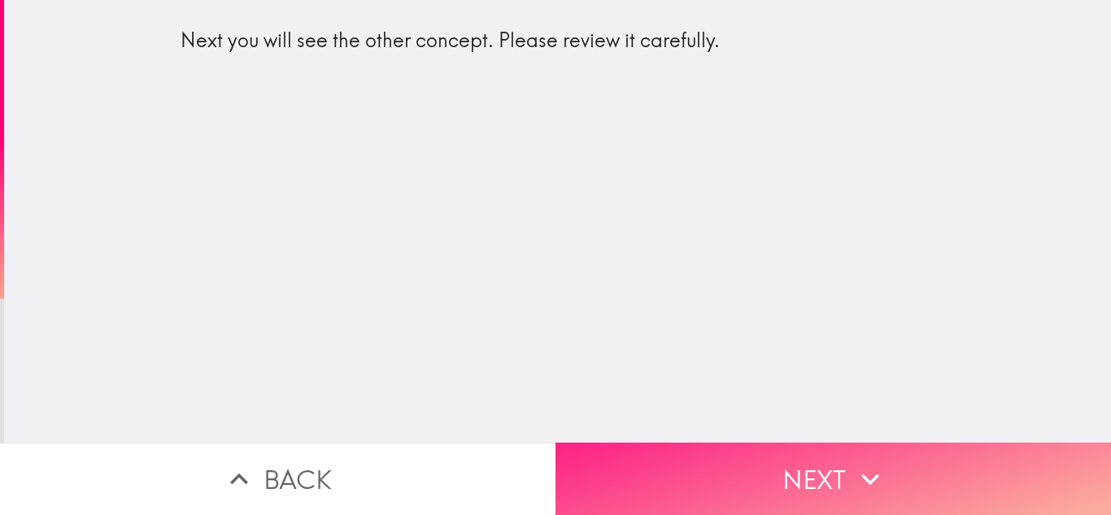
click at [700, 497] on button "Next" at bounding box center [834, 479] width 556 height 72
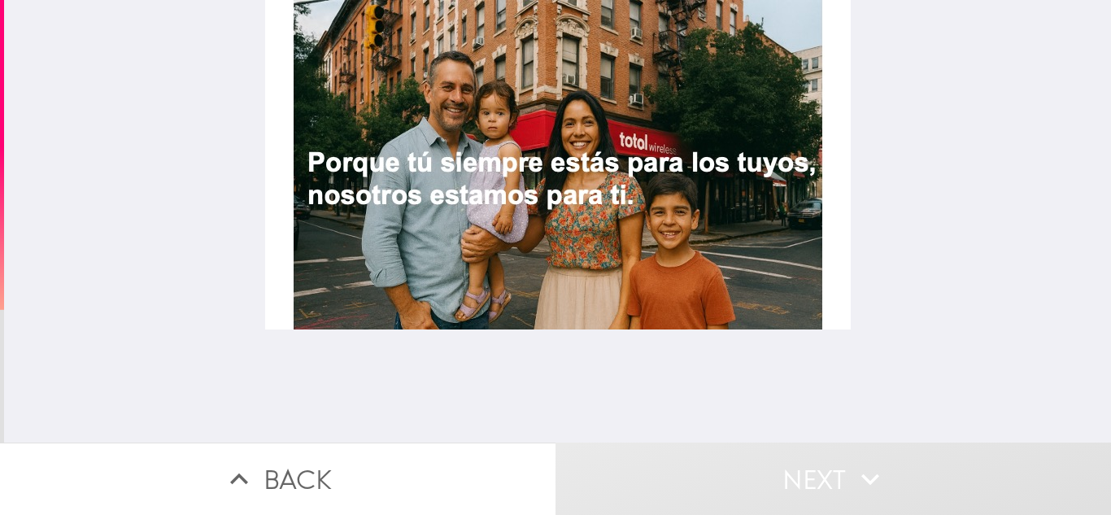
click at [693, 275] on div at bounding box center [558, 165] width 586 height 330
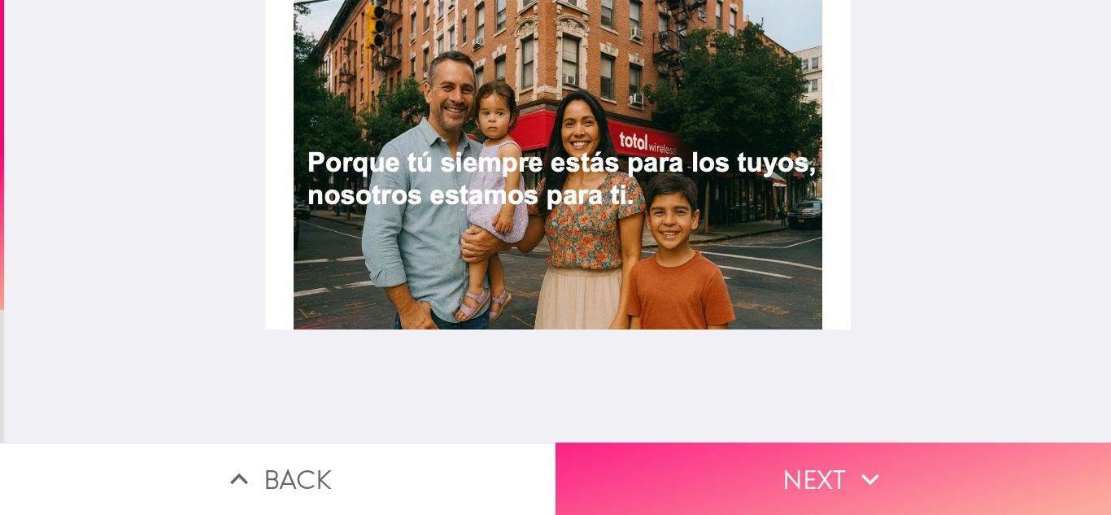
click at [766, 482] on button "Next" at bounding box center [834, 479] width 556 height 72
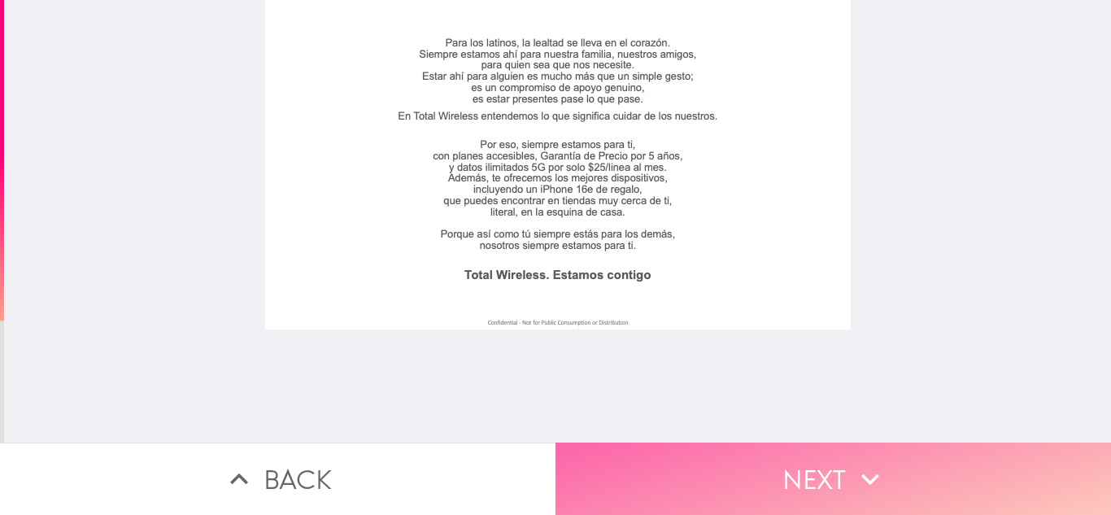
click at [760, 468] on button "Next" at bounding box center [834, 479] width 556 height 72
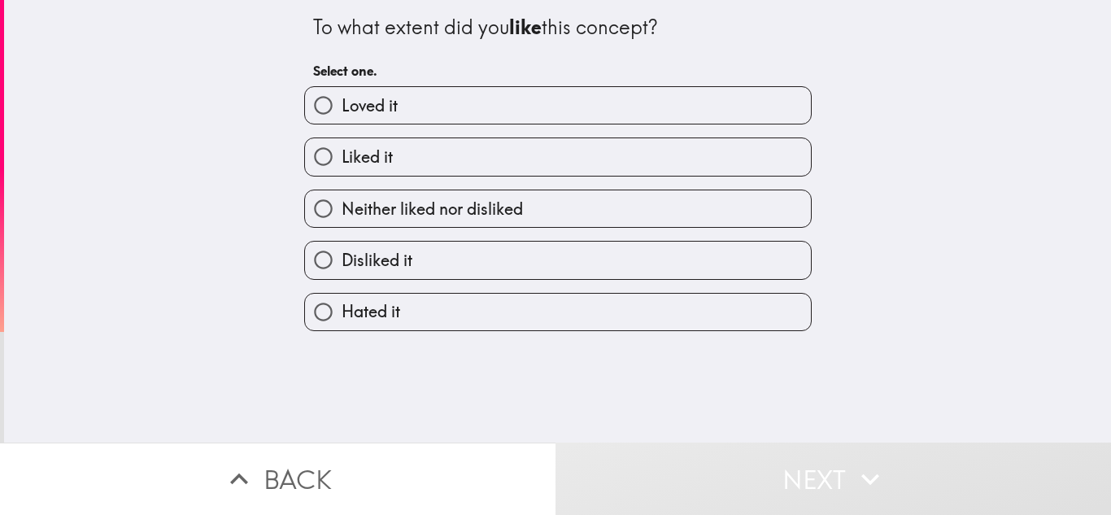
click at [715, 97] on label "Loved it" at bounding box center [558, 105] width 506 height 37
click at [342, 97] on input "Loved it" at bounding box center [323, 105] width 37 height 37
radio input "true"
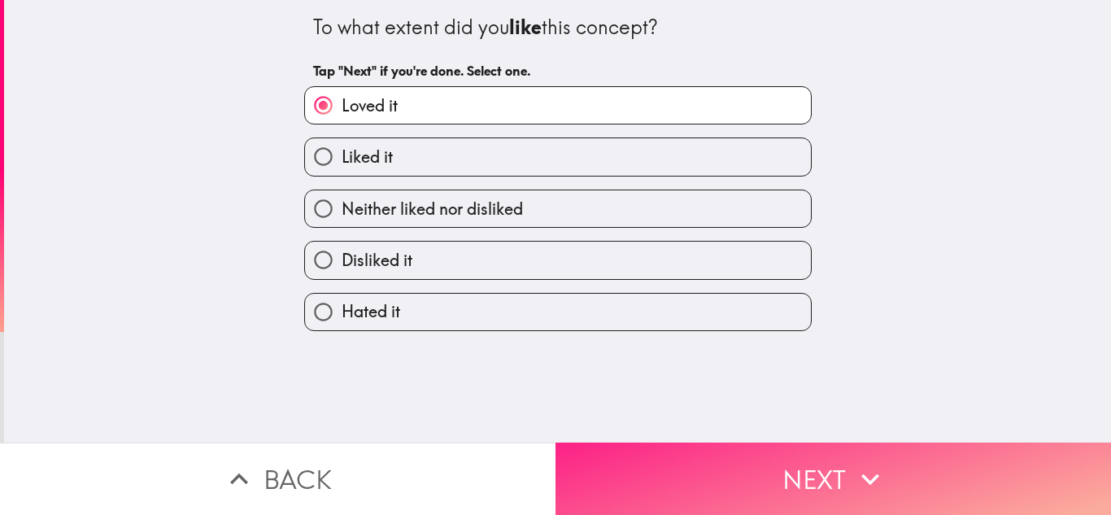
click at [694, 461] on button "Next" at bounding box center [834, 479] width 556 height 72
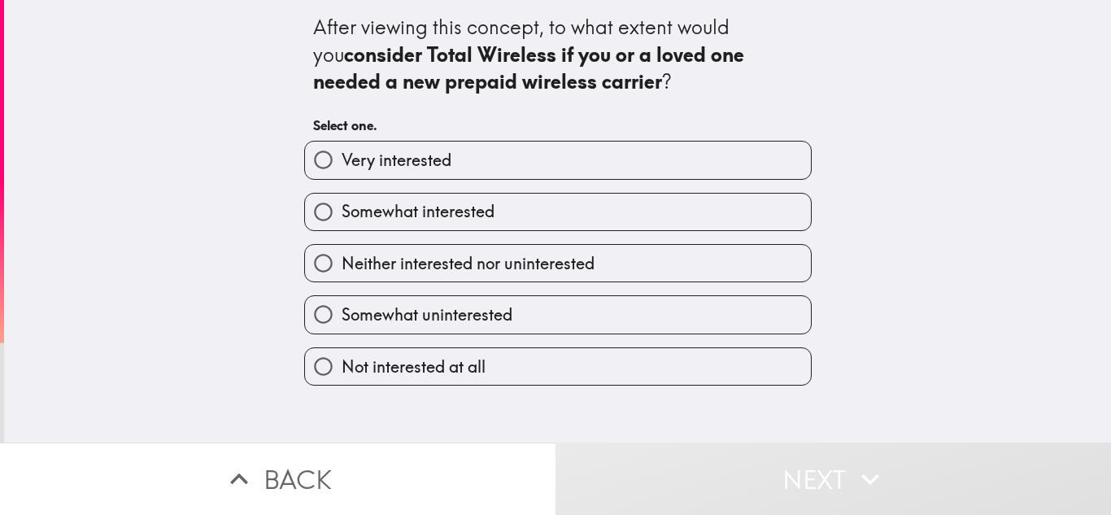
click at [692, 231] on div "Neither interested nor uninterested" at bounding box center [551, 256] width 521 height 51
click at [674, 203] on label "Somewhat interested" at bounding box center [558, 212] width 506 height 37
click at [342, 203] on input "Somewhat interested" at bounding box center [323, 212] width 37 height 37
radio input "true"
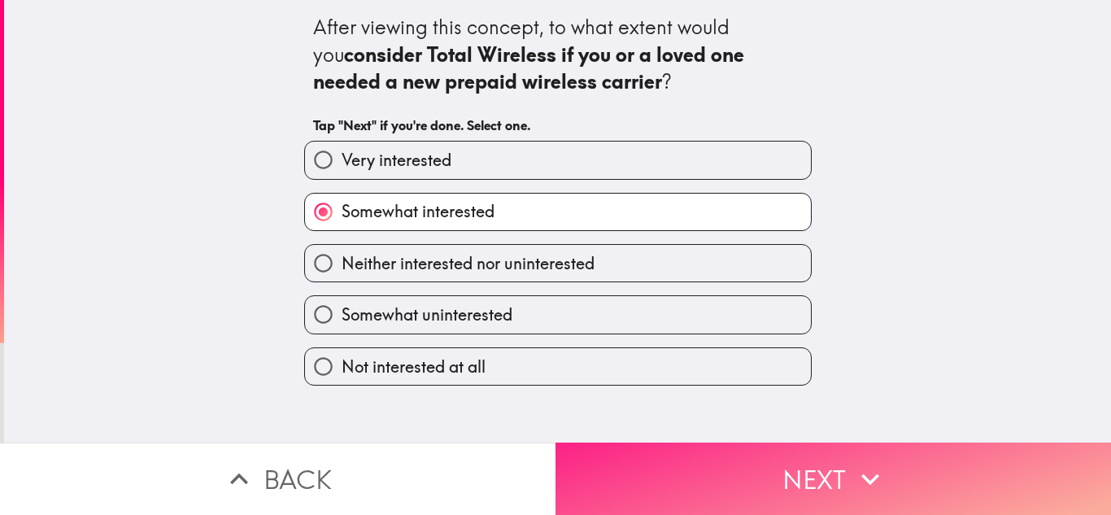
click at [641, 478] on button "Next" at bounding box center [834, 479] width 556 height 72
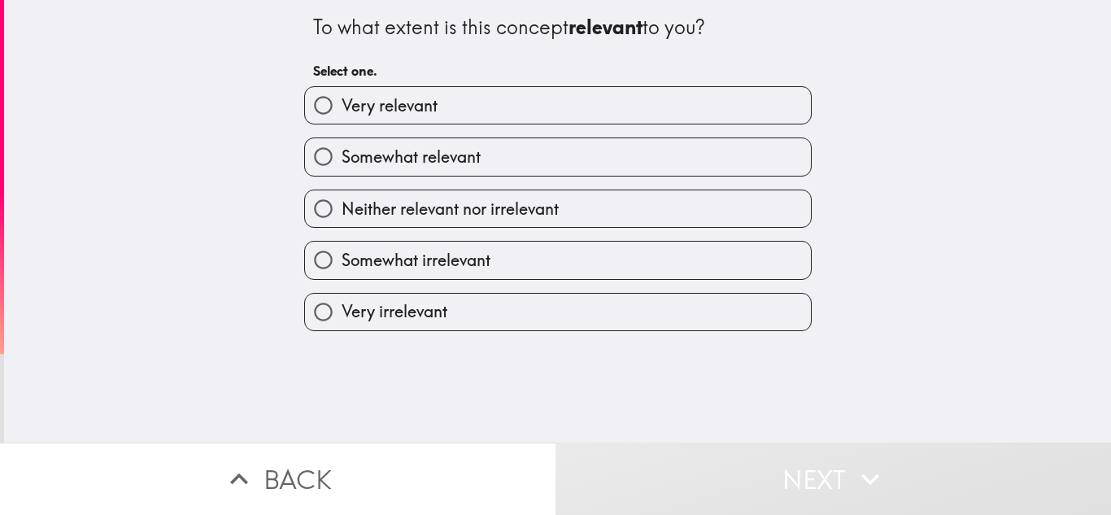
click at [666, 86] on div "Very relevant" at bounding box center [558, 105] width 508 height 38
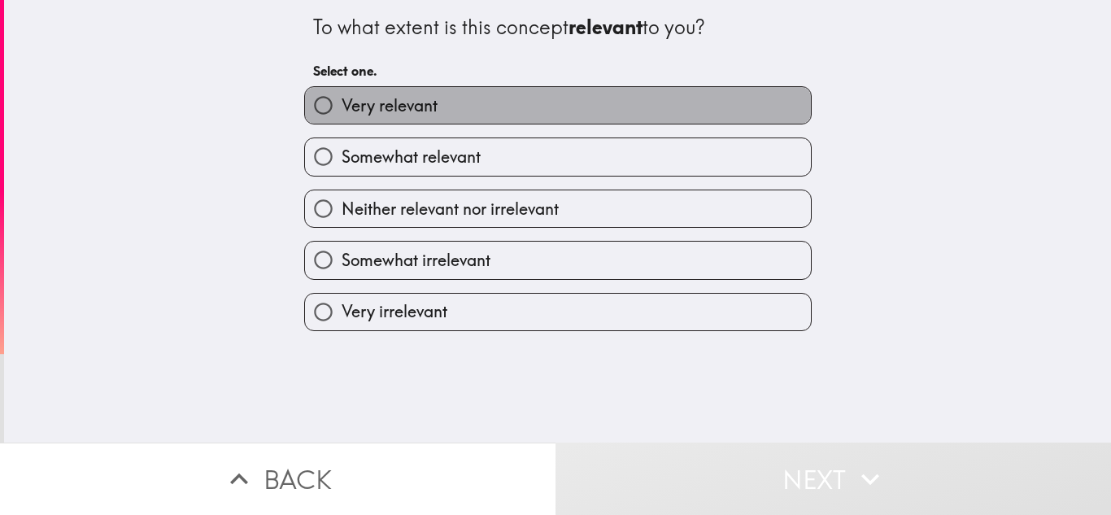
click at [671, 98] on label "Very relevant" at bounding box center [558, 105] width 506 height 37
click at [342, 98] on input "Very relevant" at bounding box center [323, 105] width 37 height 37
radio input "true"
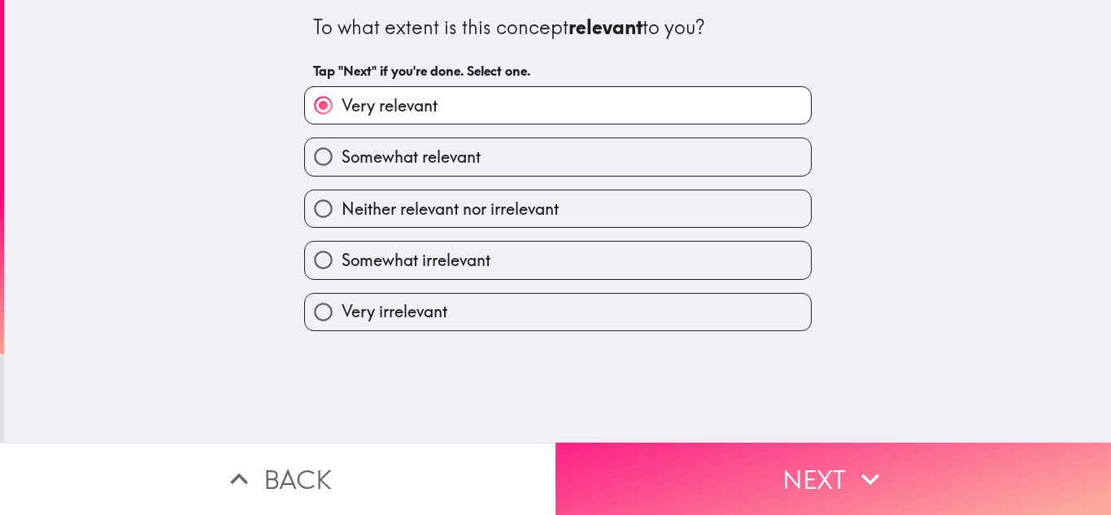
click at [615, 503] on button "Next" at bounding box center [834, 479] width 556 height 72
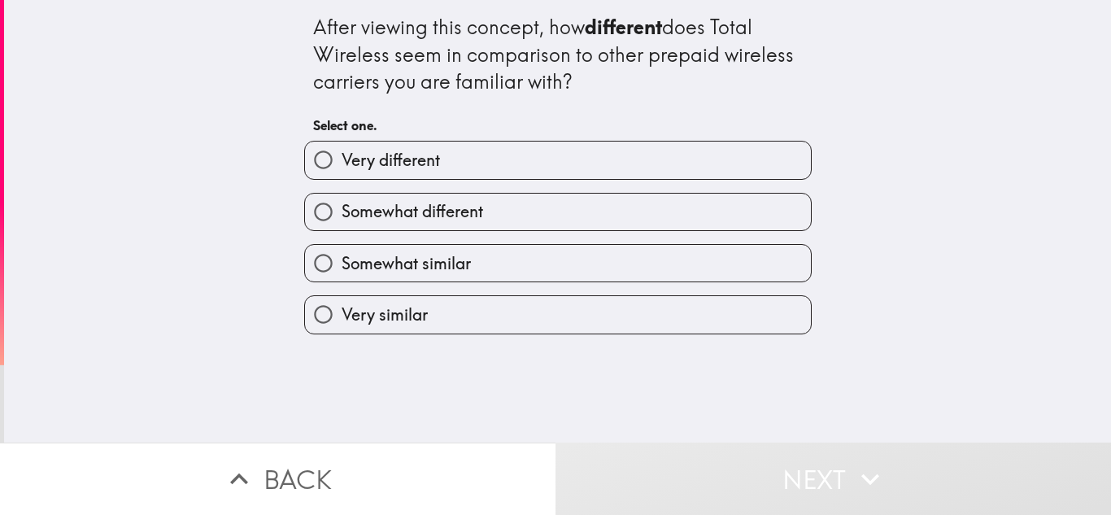
click at [652, 203] on label "Somewhat different" at bounding box center [558, 212] width 506 height 37
click at [342, 203] on input "Somewhat different" at bounding box center [323, 212] width 37 height 37
radio input "true"
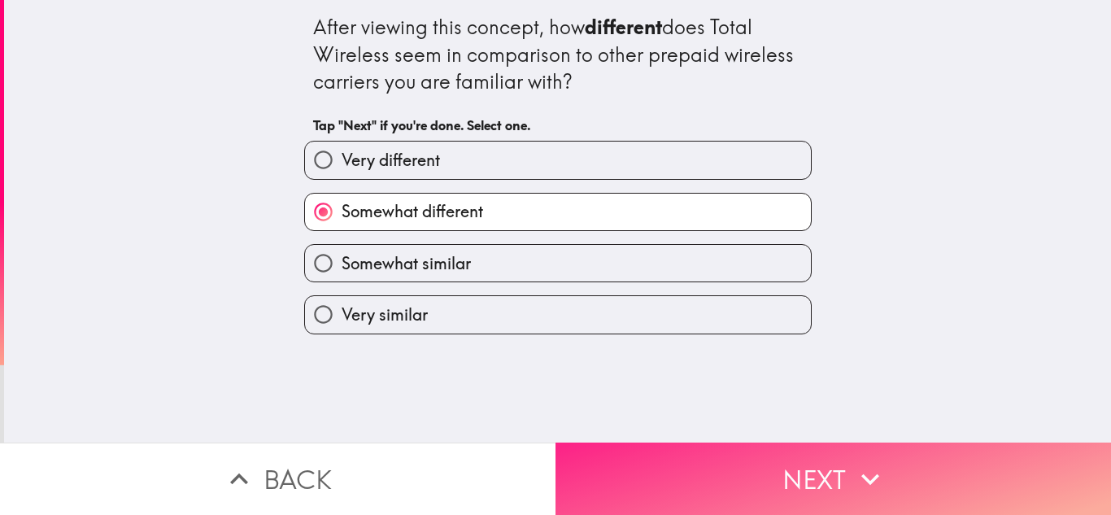
click at [666, 480] on button "Next" at bounding box center [834, 479] width 556 height 72
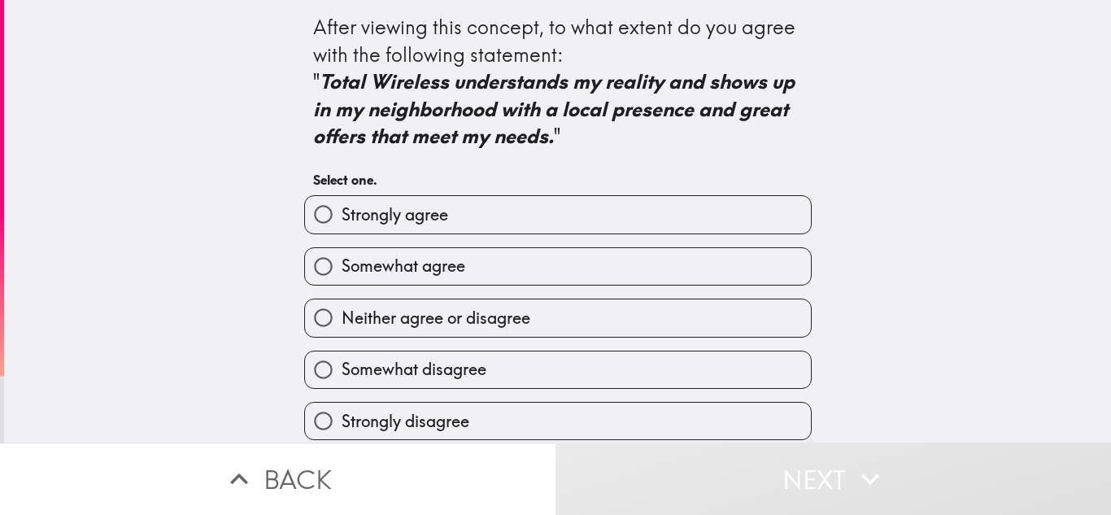
click at [683, 232] on label "Strongly agree" at bounding box center [558, 214] width 506 height 37
click at [342, 232] on input "Strongly agree" at bounding box center [323, 214] width 37 height 37
radio input "true"
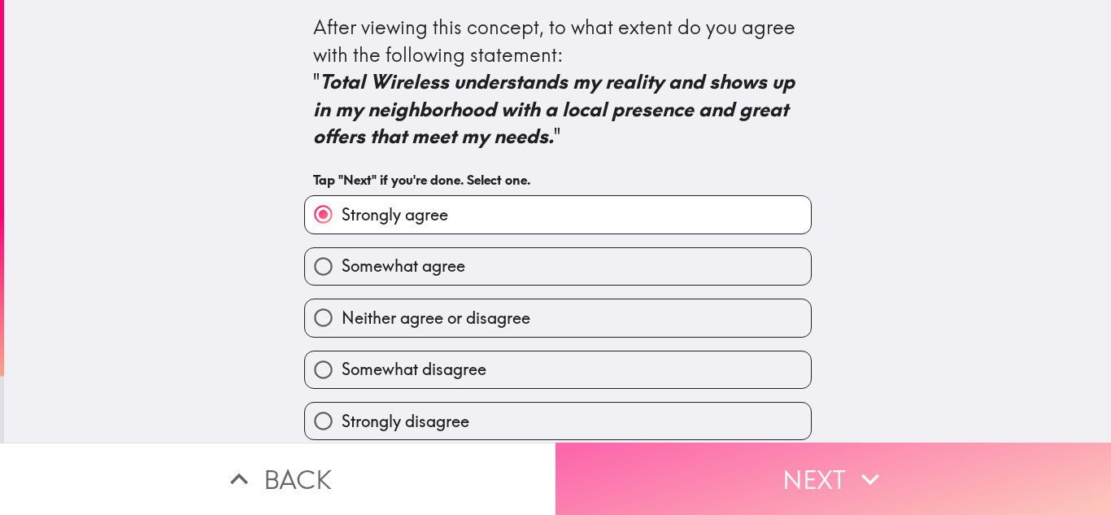
click at [687, 501] on button "Next" at bounding box center [834, 479] width 556 height 72
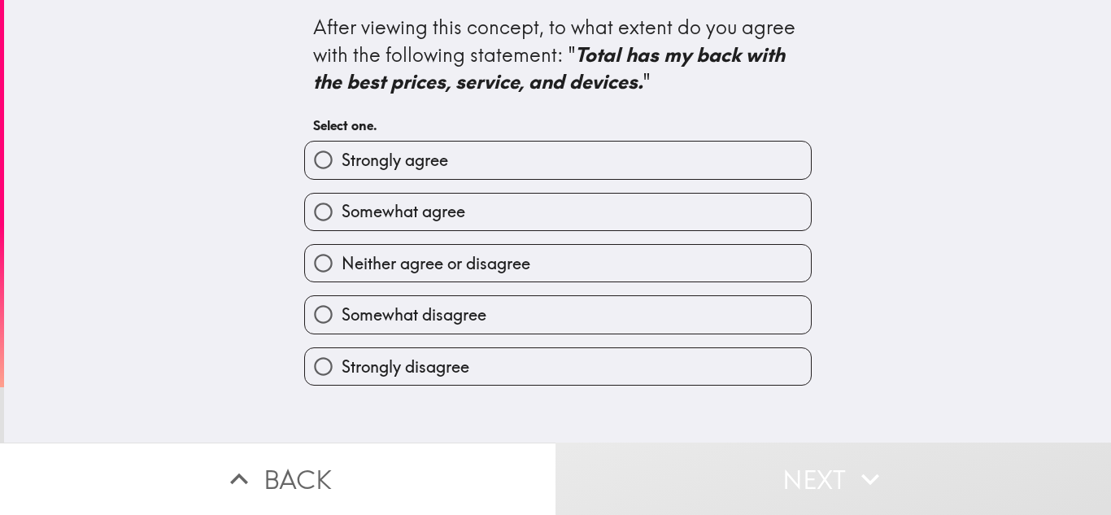
click at [692, 150] on label "Strongly agree" at bounding box center [558, 160] width 506 height 37
click at [342, 150] on input "Strongly agree" at bounding box center [323, 160] width 37 height 37
radio input "true"
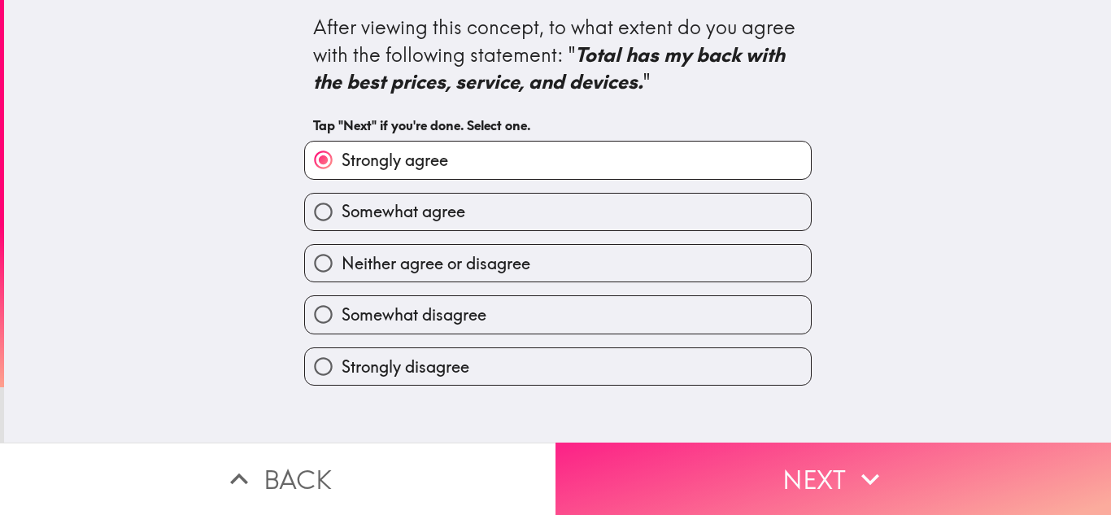
click at [670, 459] on button "Next" at bounding box center [834, 479] width 556 height 72
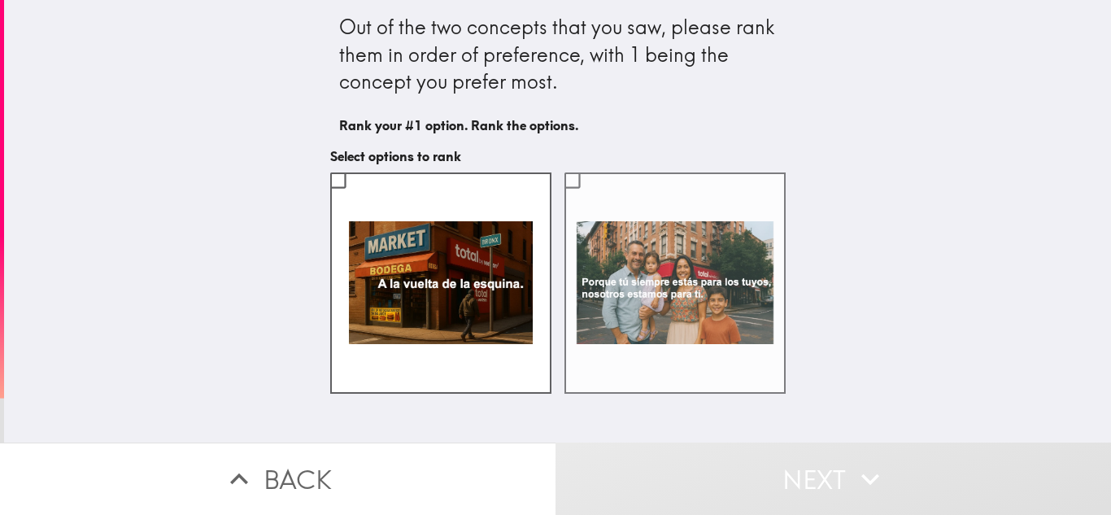
click at [671, 274] on label at bounding box center [675, 282] width 221 height 221
click at [591, 199] on input "checkbox" at bounding box center [572, 180] width 37 height 37
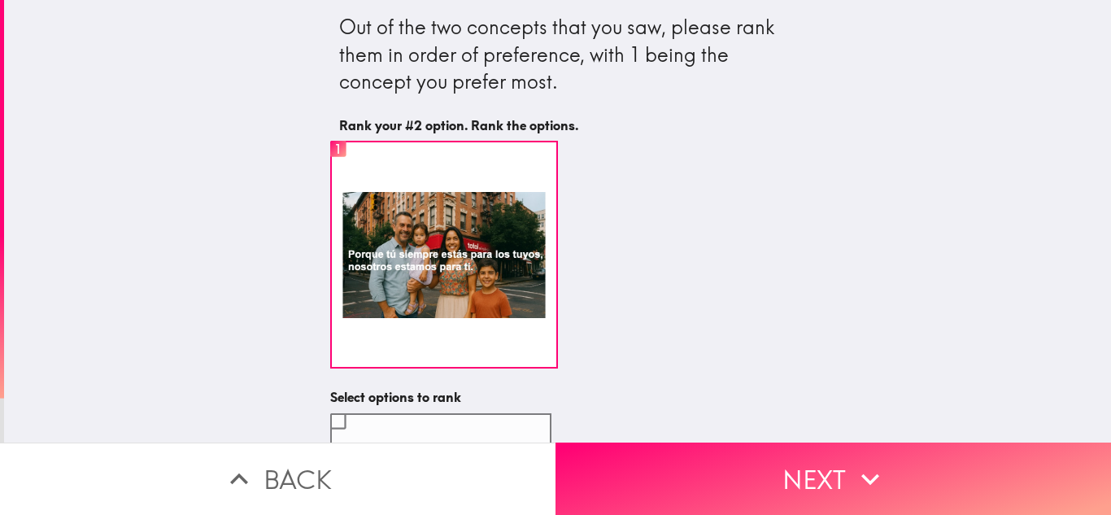
click at [540, 417] on label at bounding box center [440, 523] width 221 height 221
click at [356, 417] on input "checkbox" at bounding box center [338, 421] width 37 height 37
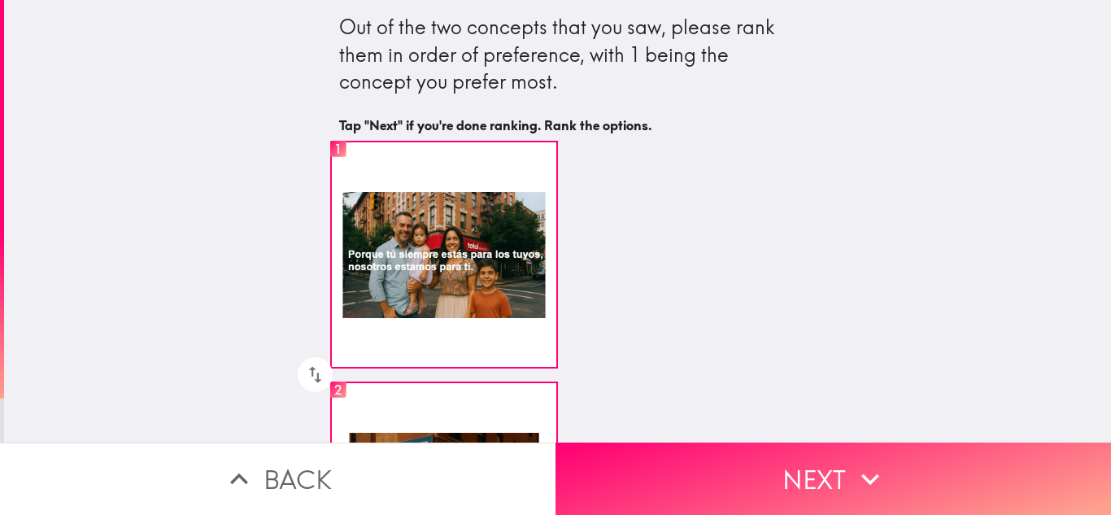
scroll to position [167, 0]
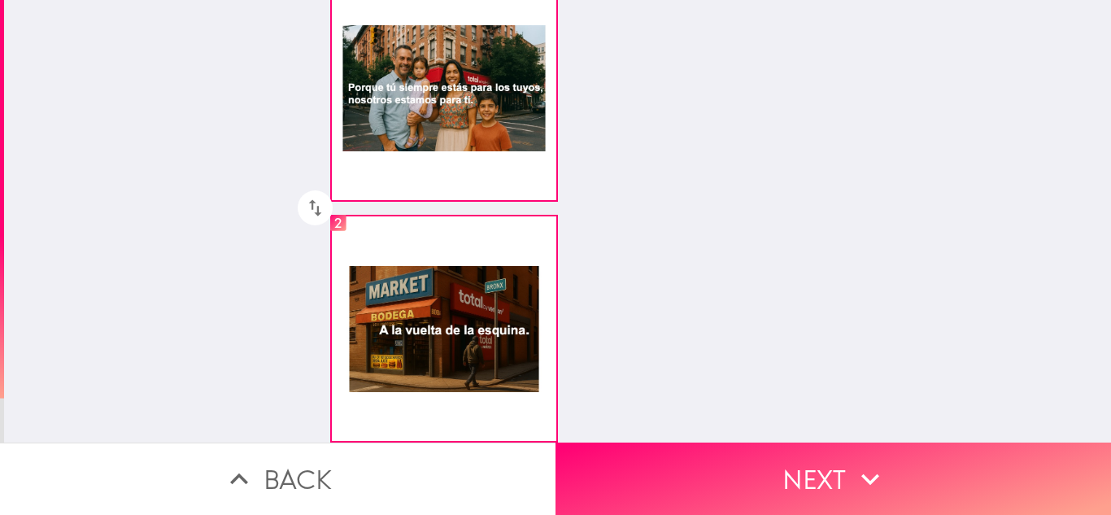
click at [1064, 408] on div "Out of the two concepts that you saw, please rank them in order of preference, …" at bounding box center [557, 221] width 1107 height 443
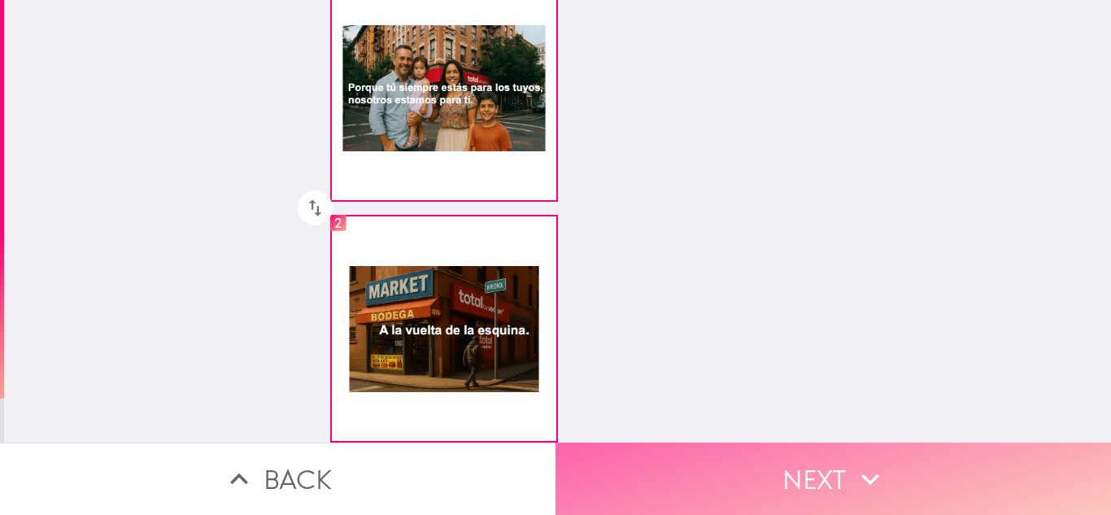
click at [1059, 447] on button "Next" at bounding box center [834, 479] width 556 height 72
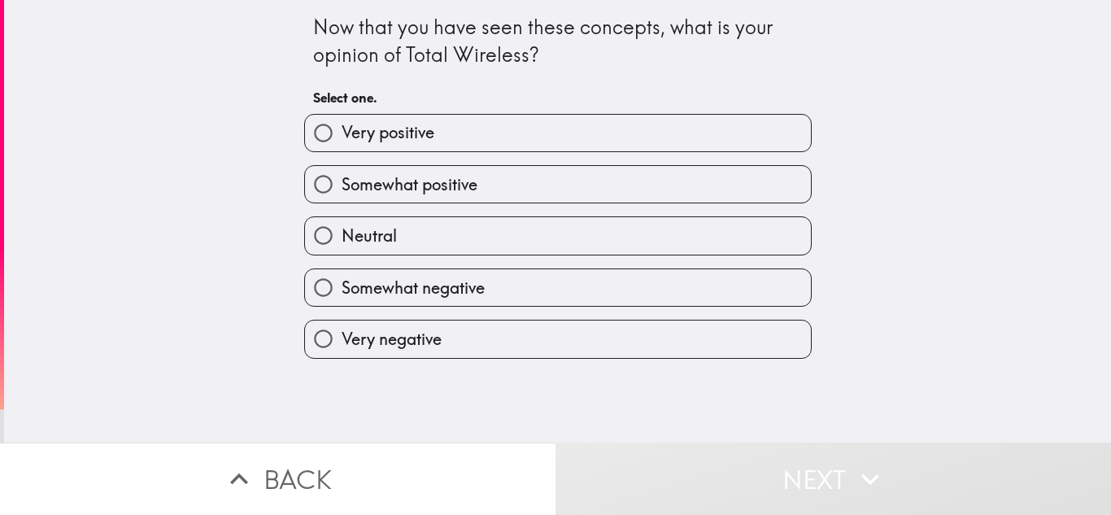
click at [797, 136] on label "Very positive" at bounding box center [558, 133] width 506 height 37
click at [342, 136] on input "Very positive" at bounding box center [323, 133] width 37 height 37
radio input "true"
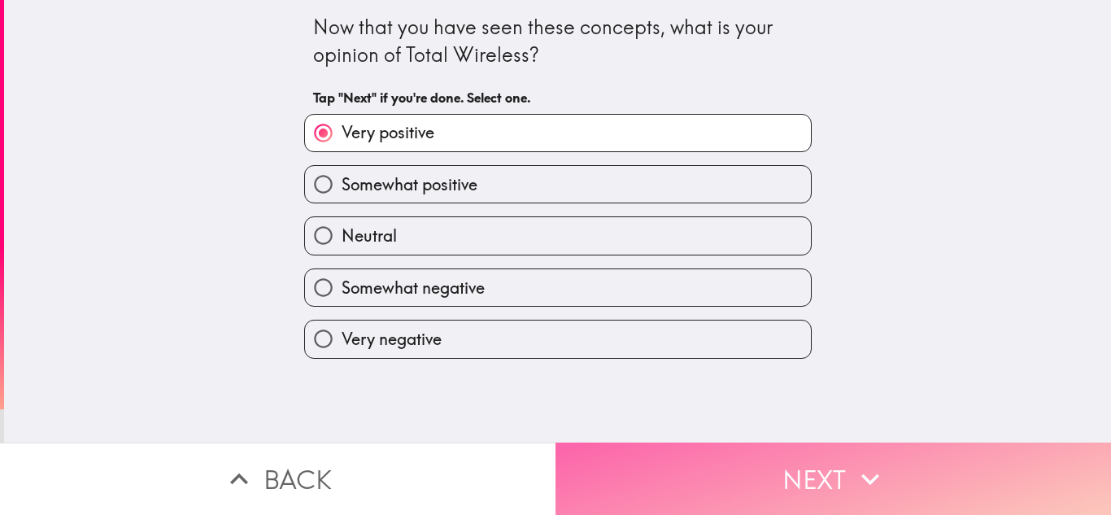
click at [842, 460] on button "Next" at bounding box center [834, 479] width 556 height 72
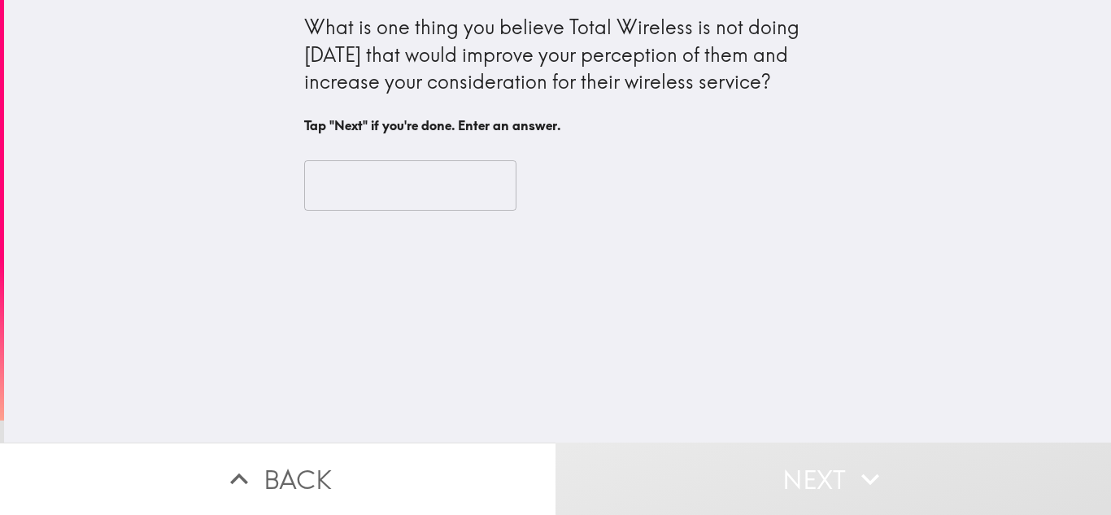
click at [421, 172] on input "text" at bounding box center [410, 185] width 212 height 50
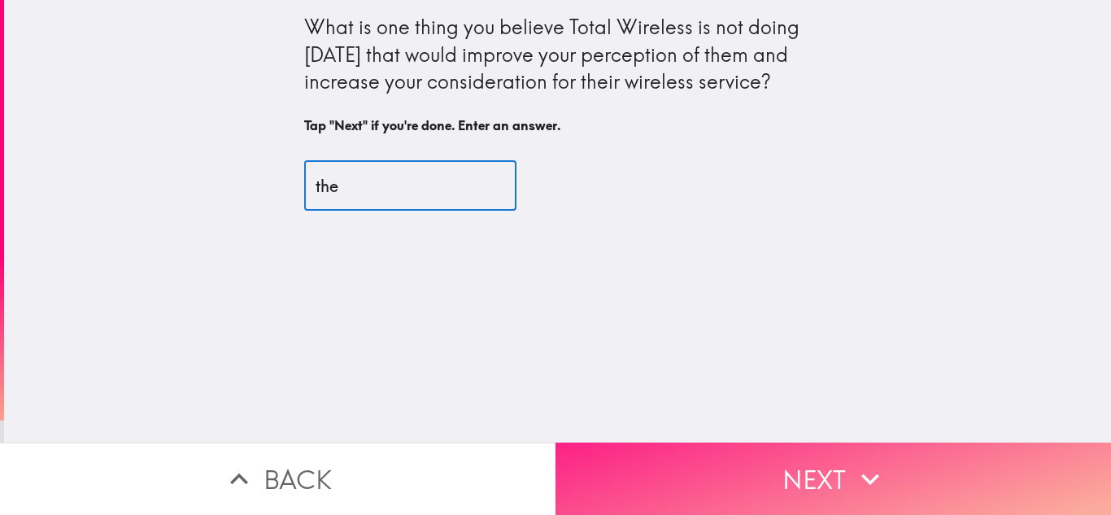
type input "the"
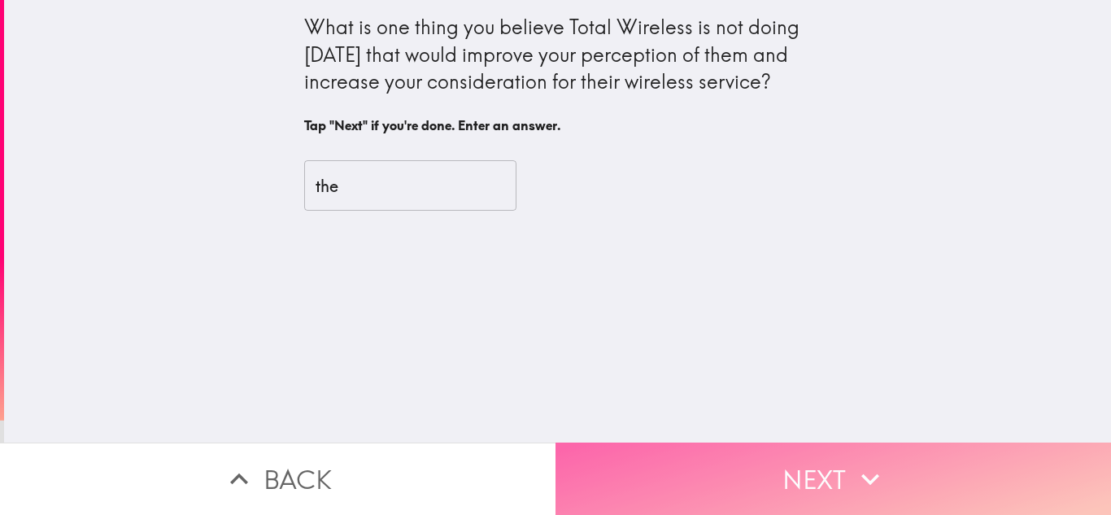
click at [587, 452] on button "Next" at bounding box center [834, 479] width 556 height 72
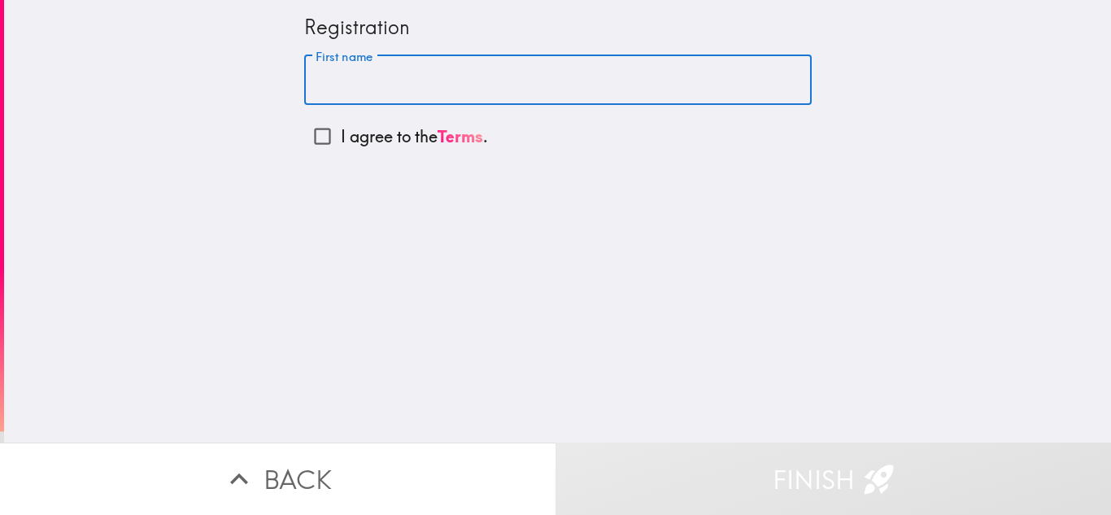
click at [510, 87] on input "First name" at bounding box center [558, 80] width 508 height 50
type input "[PERSON_NAME]"
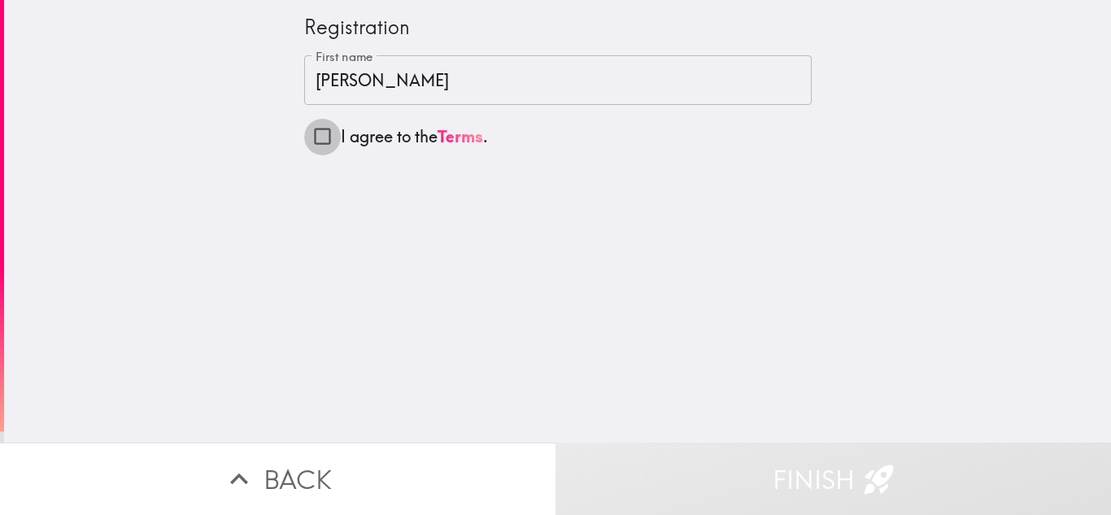
click at [323, 136] on input "I agree to the Terms ." at bounding box center [322, 136] width 37 height 37
checkbox input "true"
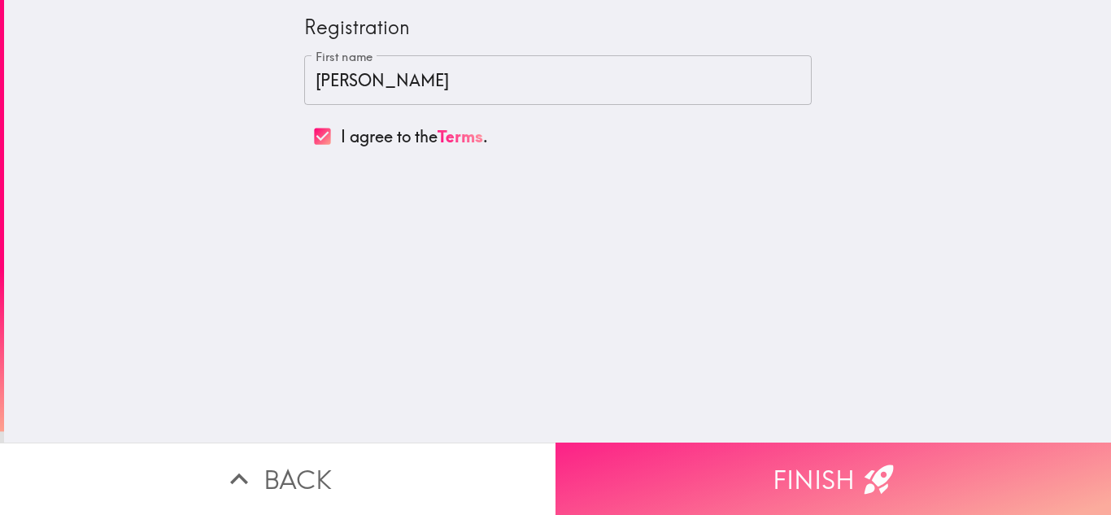
click at [682, 478] on button "Finish" at bounding box center [834, 479] width 556 height 72
